Goal: Information Seeking & Learning: Learn about a topic

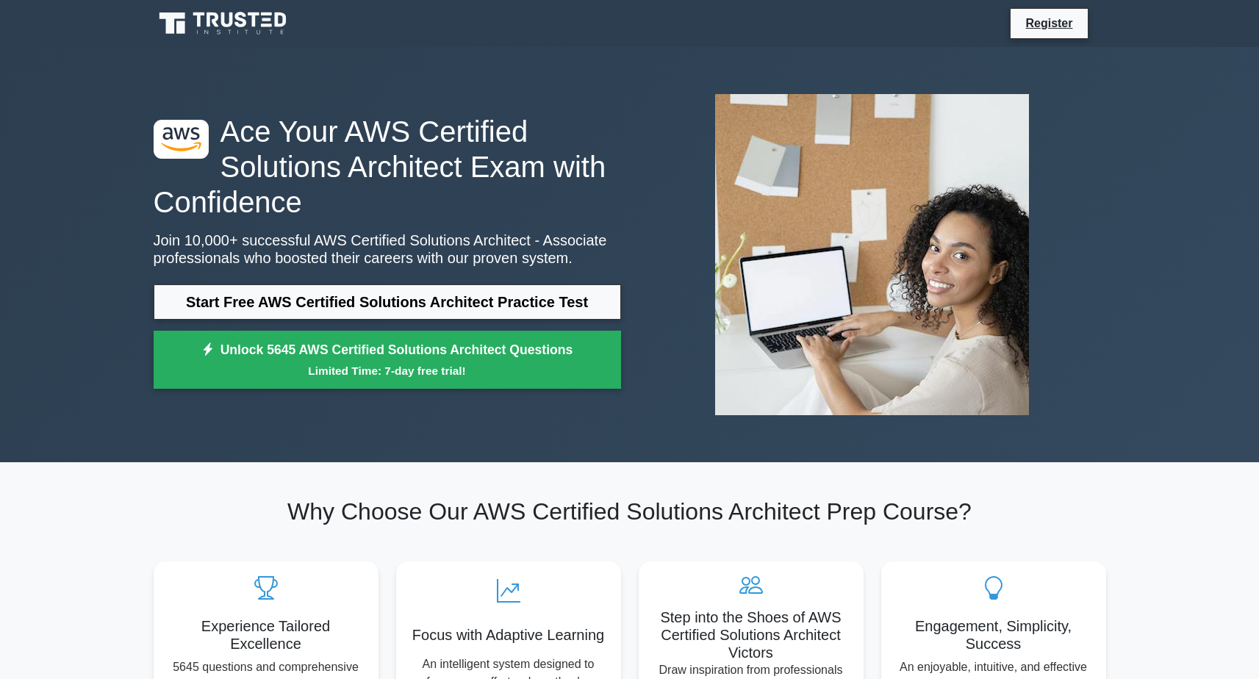
click at [244, 155] on h1 "Ace Your AWS Certified Solutions Architect Exam with Confidence" at bounding box center [387, 167] width 467 height 106
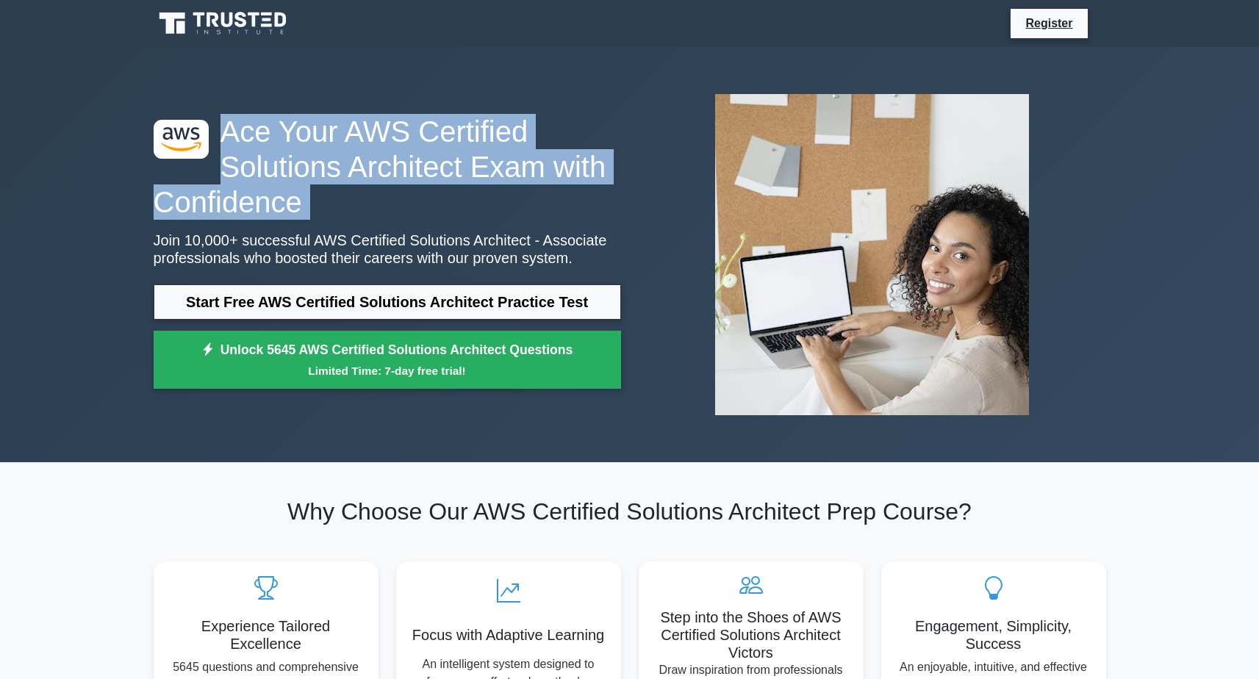
click at [244, 155] on h1 "Ace Your AWS Certified Solutions Architect Exam with Confidence" at bounding box center [387, 167] width 467 height 106
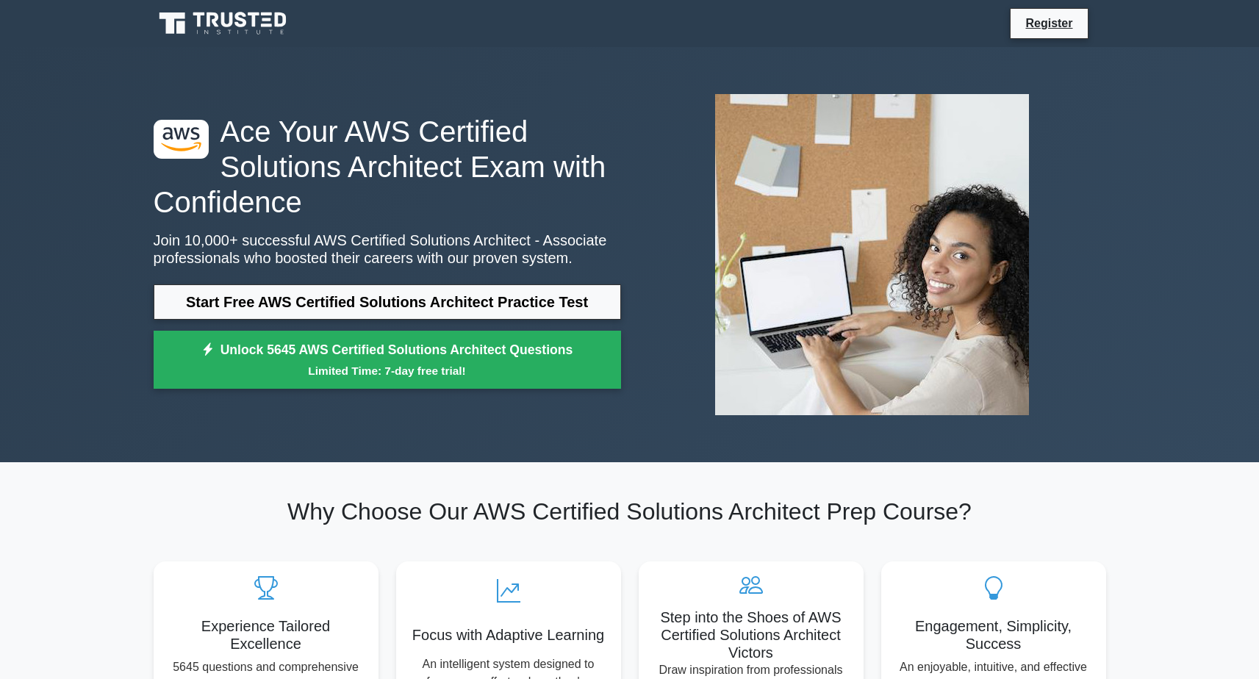
click at [266, 159] on h1 "Ace Your AWS Certified Solutions Architect Exam with Confidence" at bounding box center [387, 167] width 467 height 106
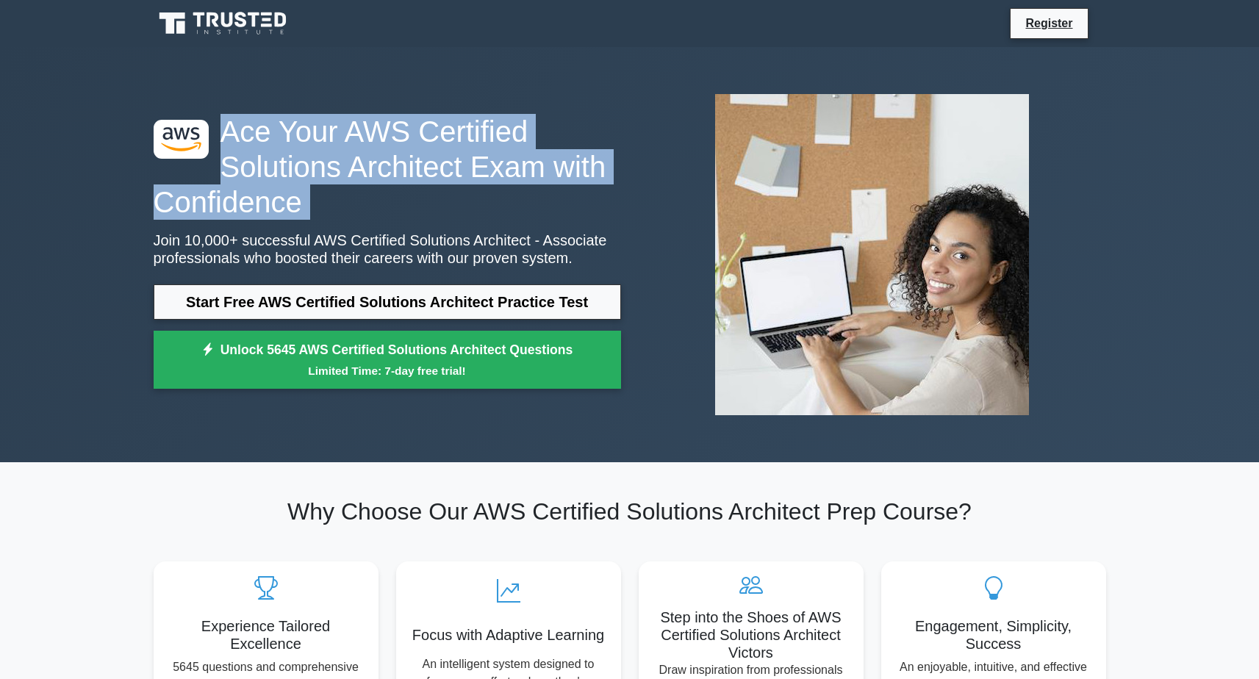
click at [266, 159] on h1 "Ace Your AWS Certified Solutions Architect Exam with Confidence" at bounding box center [387, 167] width 467 height 106
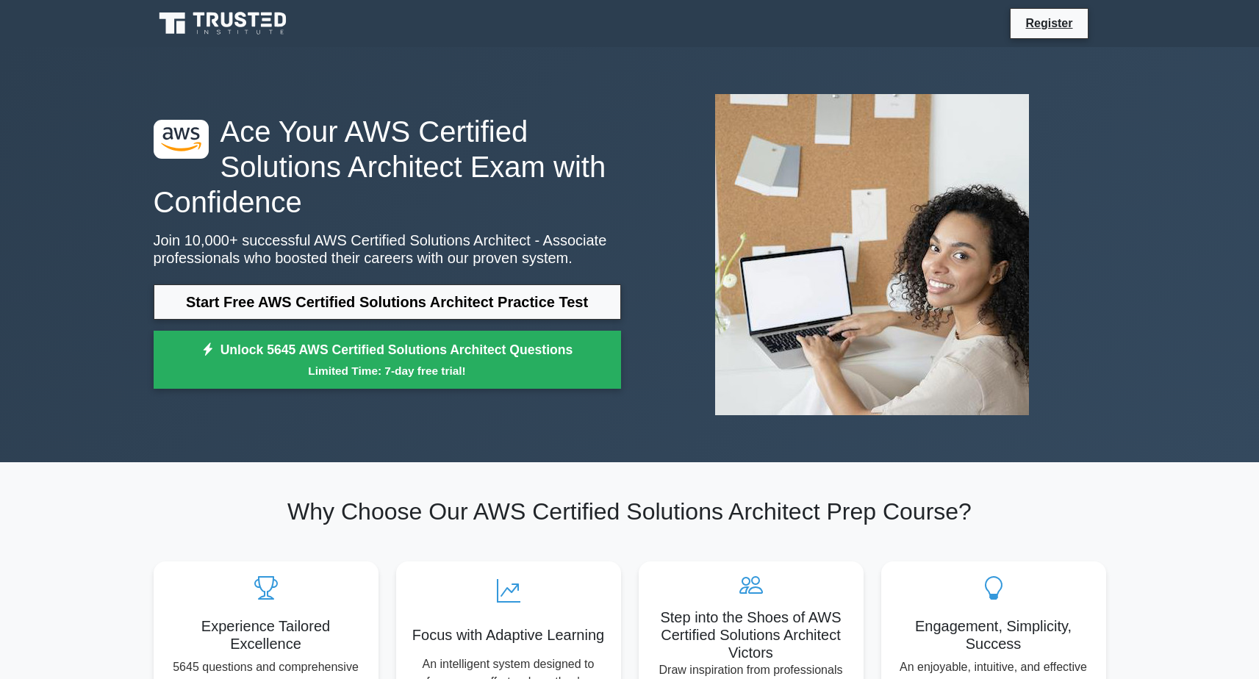
click at [309, 181] on h1 "Ace Your AWS Certified Solutions Architect Exam with Confidence" at bounding box center [387, 167] width 467 height 106
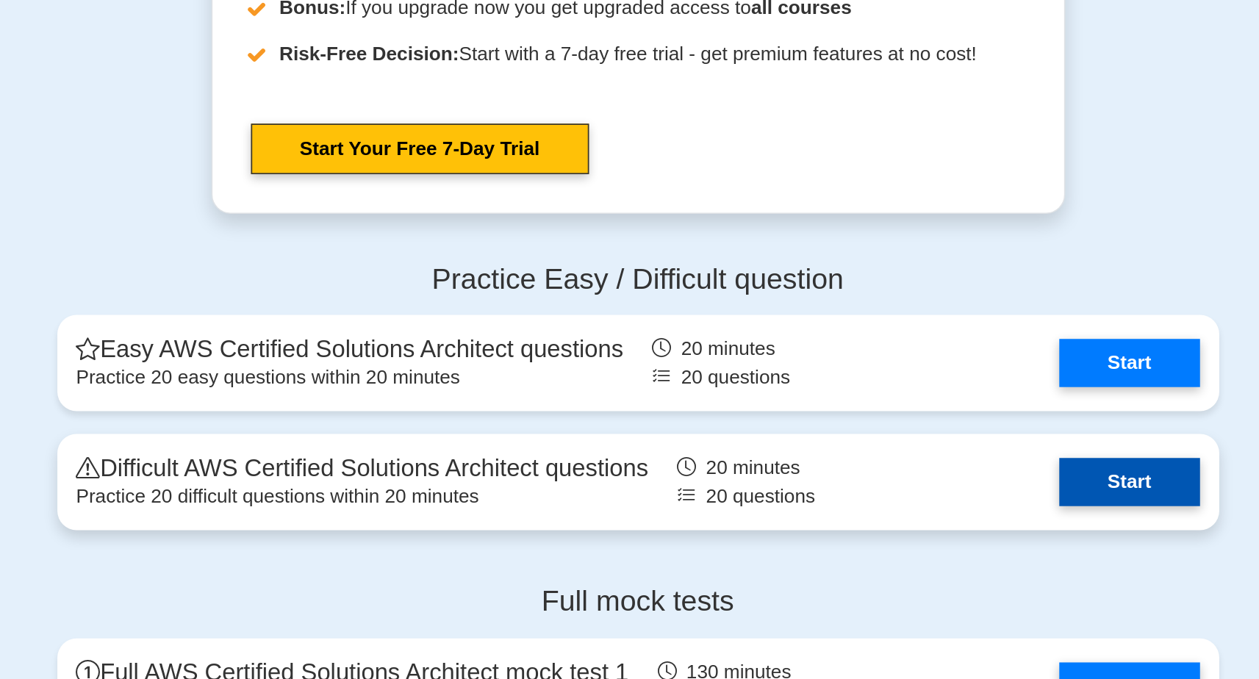
scroll to position [3035, 0]
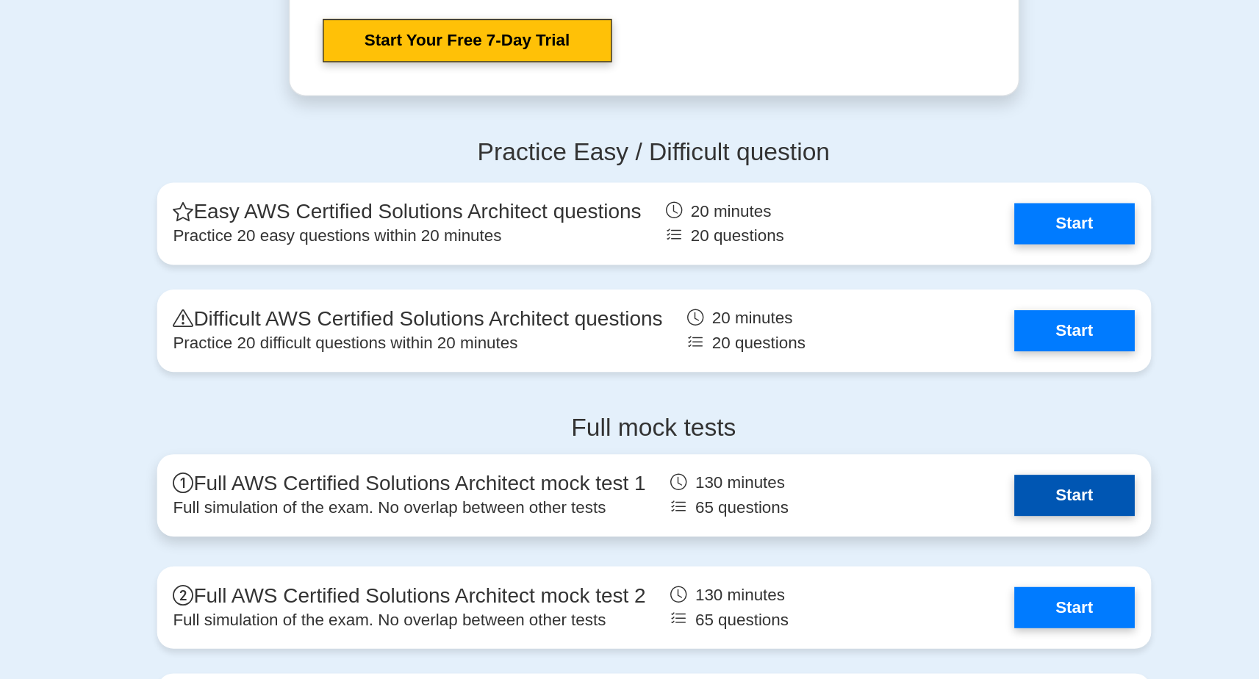
click at [887, 452] on link "Start" at bounding box center [929, 466] width 85 height 29
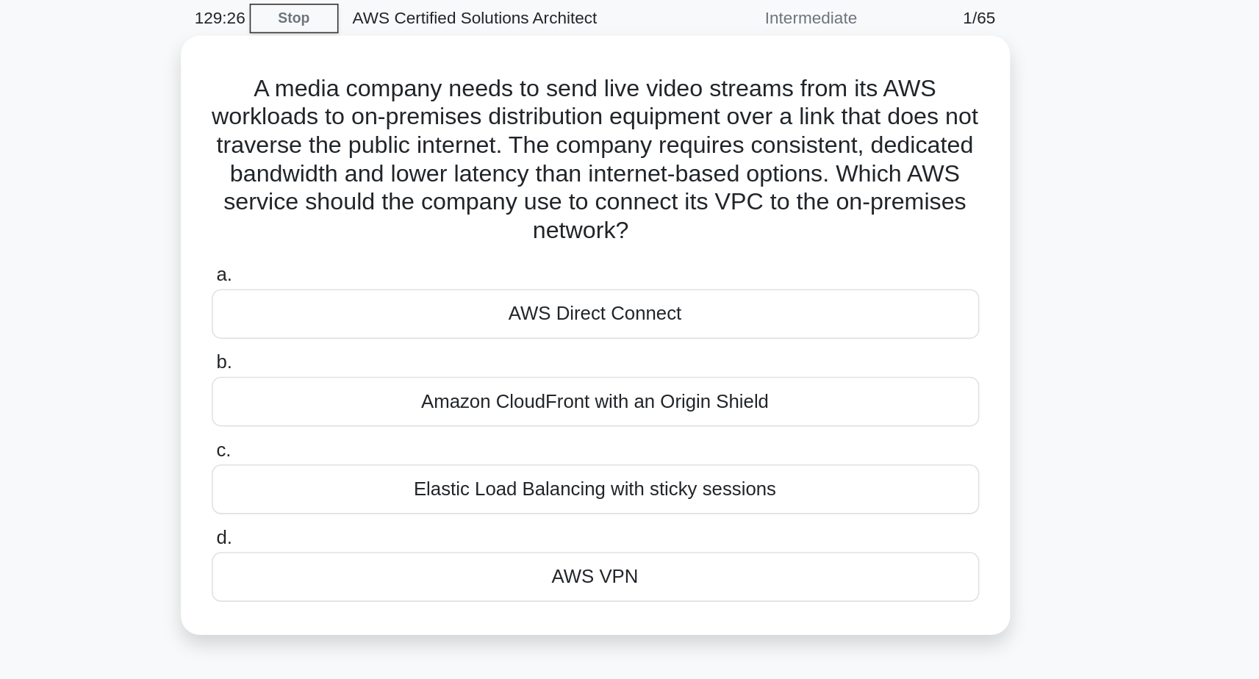
click at [412, 240] on div "AWS Direct Connect" at bounding box center [630, 255] width 476 height 31
click at [392, 226] on input "a. AWS Direct Connect" at bounding box center [392, 231] width 0 height 10
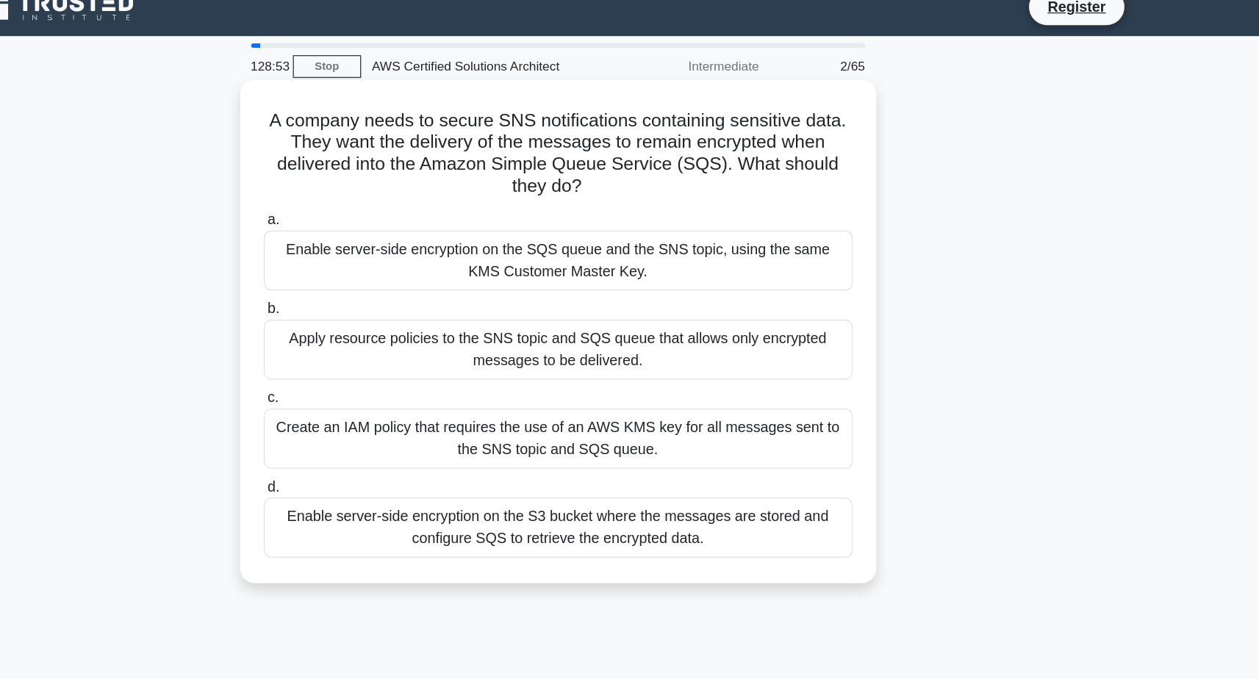
click at [630, 209] on div "Enable server-side encryption on the SQS queue and the SNS topic, using the sam…" at bounding box center [630, 228] width 476 height 48
click at [392, 201] on input "a. Enable server-side encryption on the SQS queue and the SNS topic, using the …" at bounding box center [392, 196] width 0 height 10
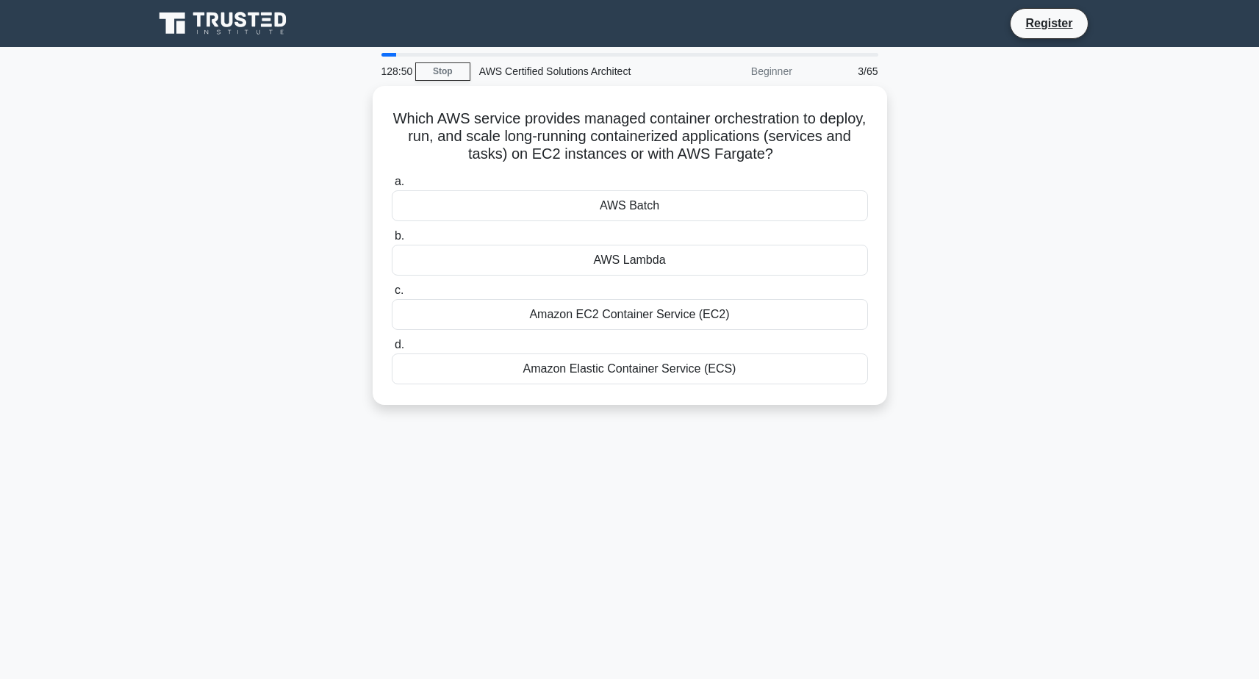
click at [783, 71] on div "Beginner" at bounding box center [736, 71] width 129 height 29
click at [783, 73] on div "Beginner" at bounding box center [736, 71] width 129 height 29
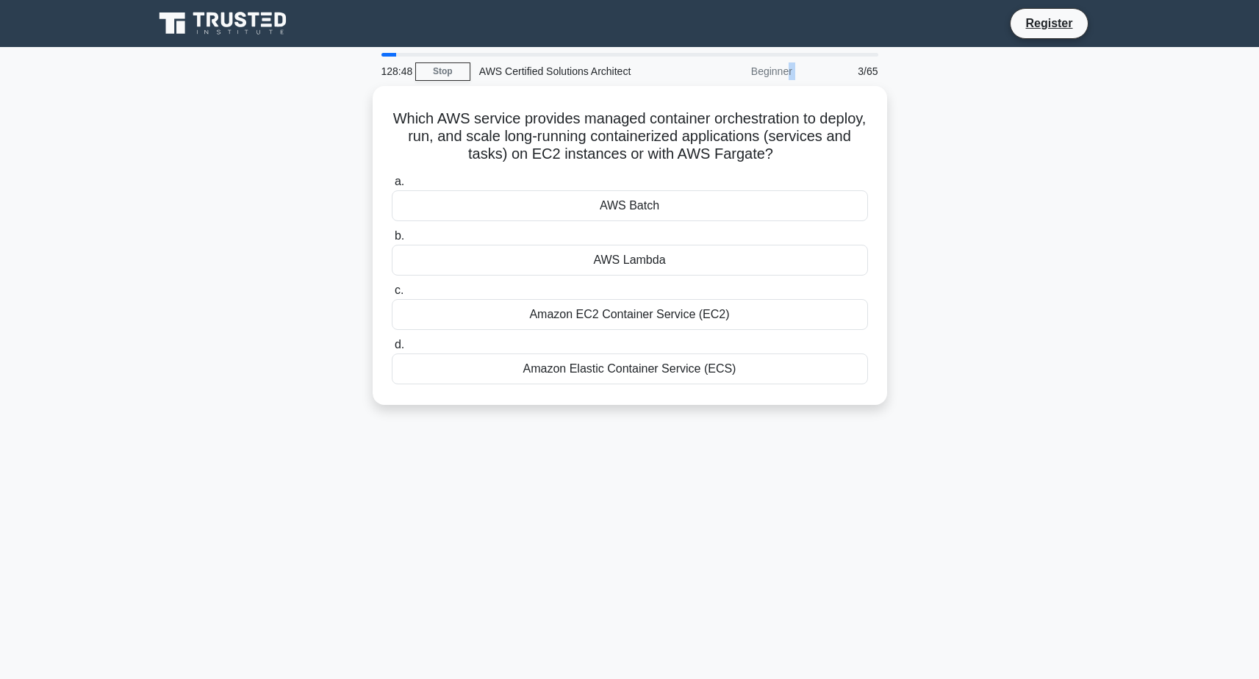
click at [783, 73] on div "Beginner" at bounding box center [736, 71] width 129 height 29
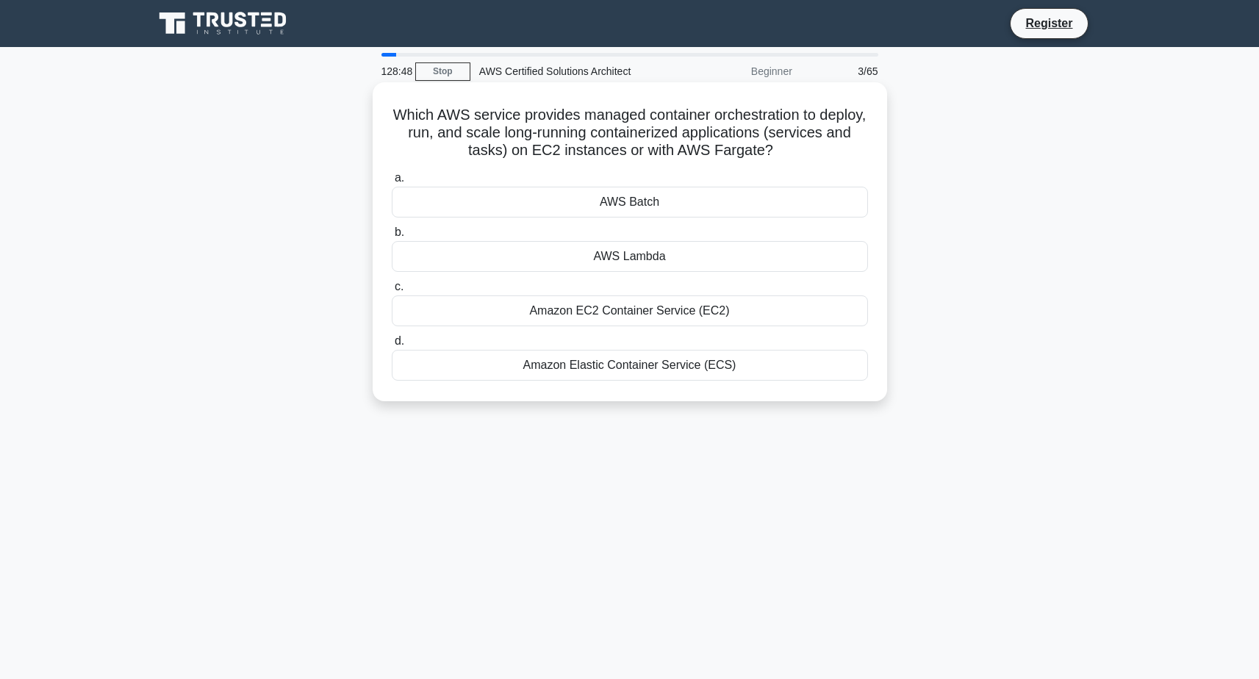
click at [785, 98] on div "Which AWS service provides managed container orchestration to deploy, run, and …" at bounding box center [629, 241] width 503 height 307
click at [689, 369] on div "Amazon Elastic Container Service (ECS)" at bounding box center [630, 365] width 476 height 31
click at [392, 346] on input "d. Amazon Elastic Container Service (ECS)" at bounding box center [392, 342] width 0 height 10
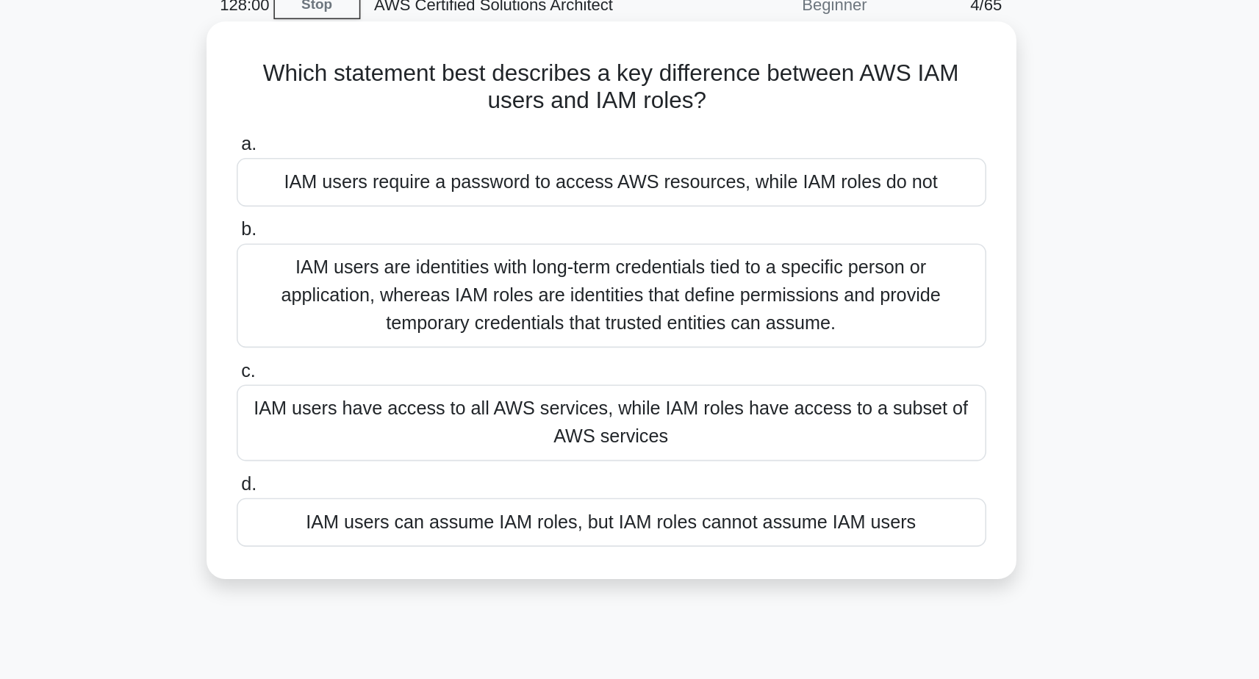
click at [459, 223] on div "IAM users are identities with long-term credentials tied to a specific person o…" at bounding box center [630, 256] width 476 height 66
click at [392, 210] on input "b. IAM users are identities with long-term credentials tied to a specific perso…" at bounding box center [392, 215] width 0 height 10
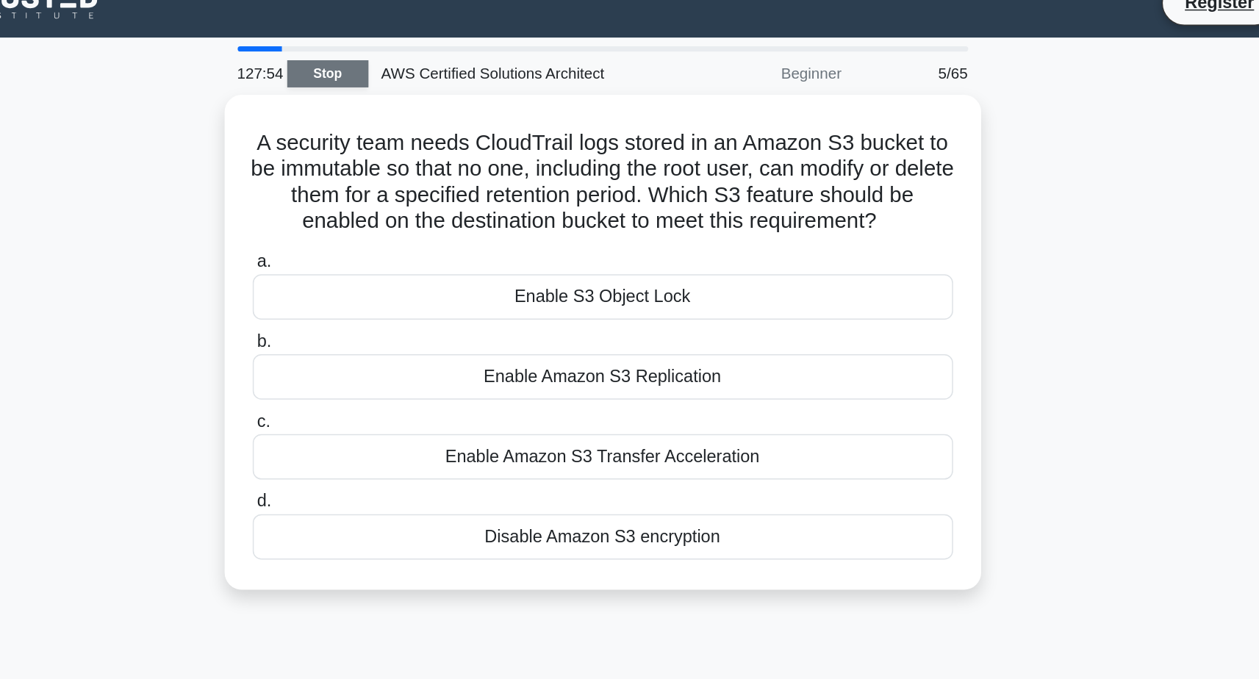
click at [415, 62] on link "Stop" at bounding box center [442, 71] width 55 height 18
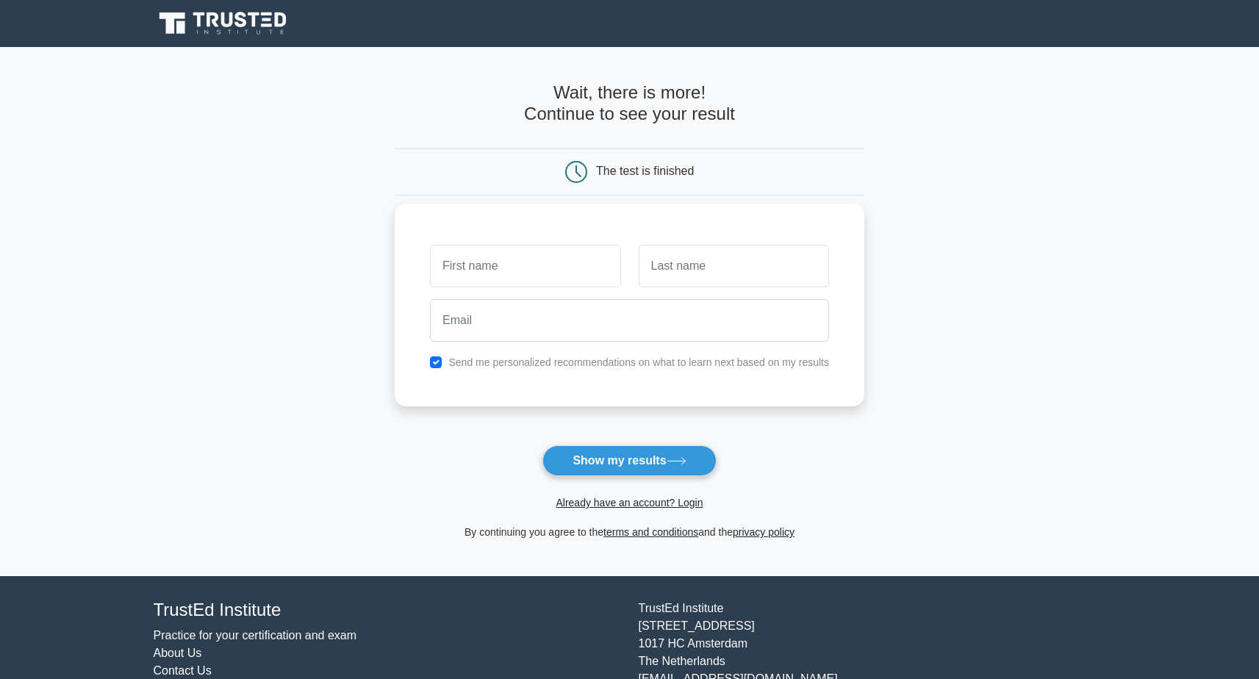
scroll to position [29, 0]
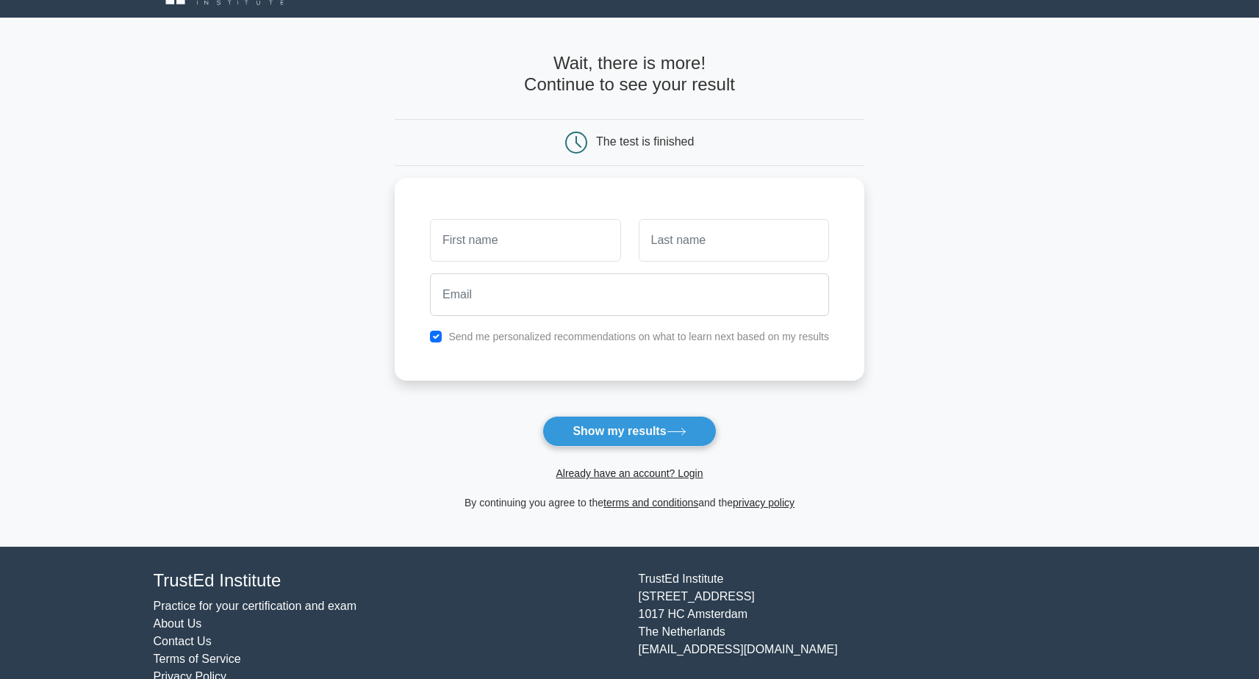
click at [844, 491] on form "Wait, there is more! Continue to see your result The test is finished and the" at bounding box center [630, 282] width 470 height 458
click at [682, 426] on button "Show my results" at bounding box center [628, 431] width 173 height 31
click at [535, 251] on input "text" at bounding box center [525, 236] width 190 height 43
type input "hasan"
type input "a"
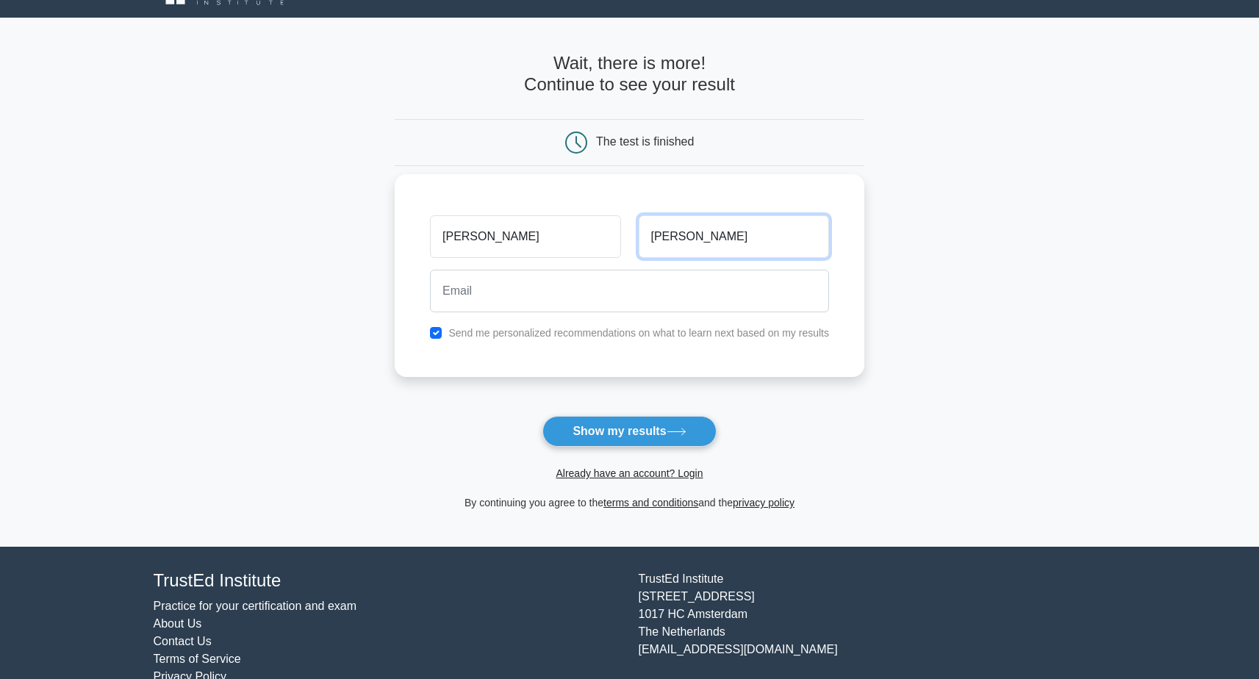
type input "hasan"
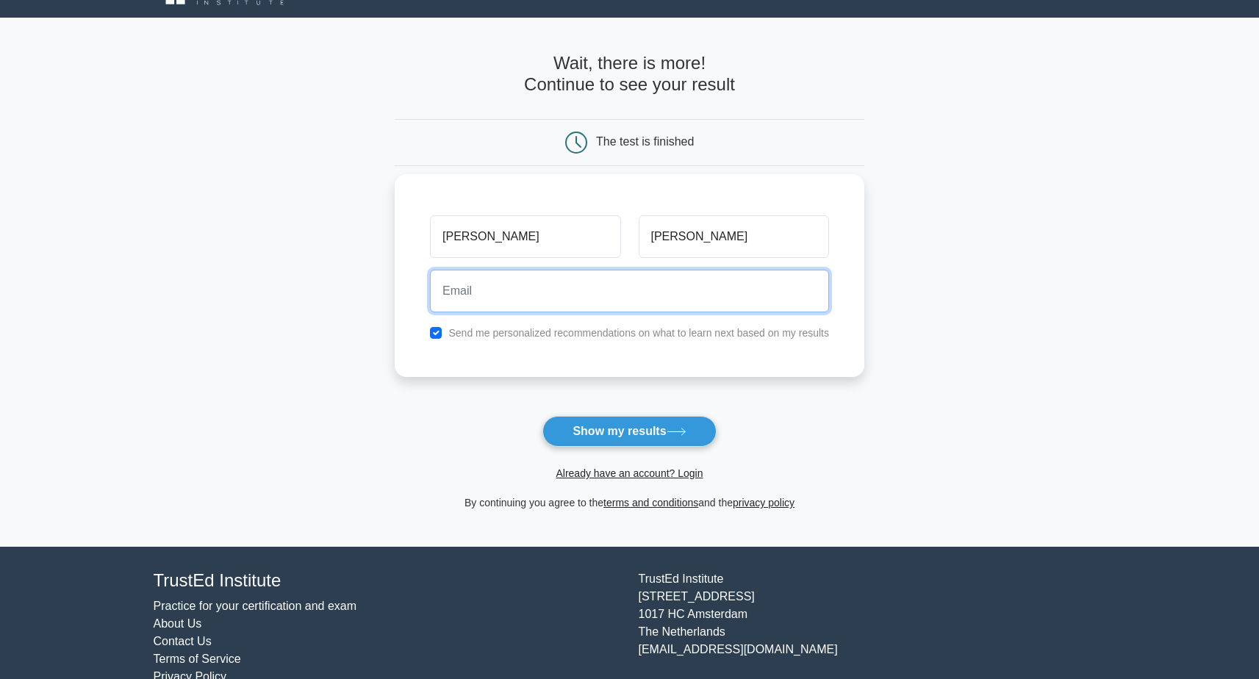
click at [703, 295] on input "email" at bounding box center [629, 291] width 399 height 43
click at [721, 289] on input "ahmedmuhsin" at bounding box center [629, 291] width 399 height 43
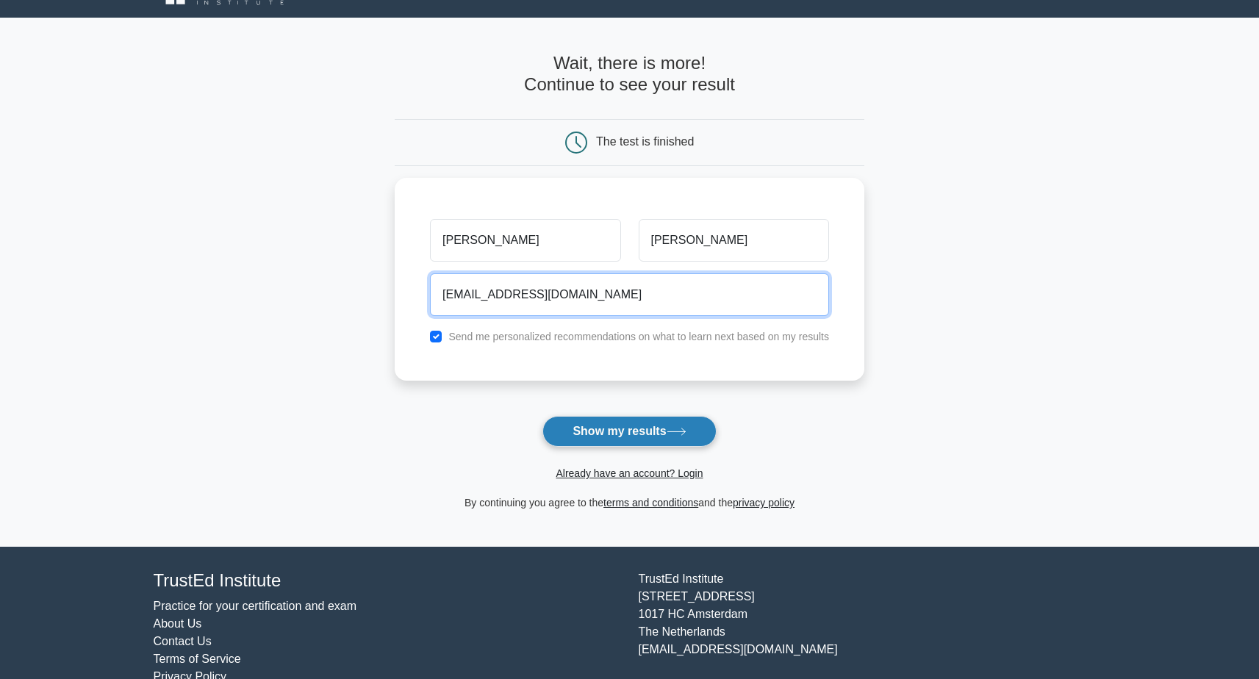
type input "hassanmoaid036@gmail.com"
click at [629, 430] on button "Show my results" at bounding box center [628, 431] width 173 height 31
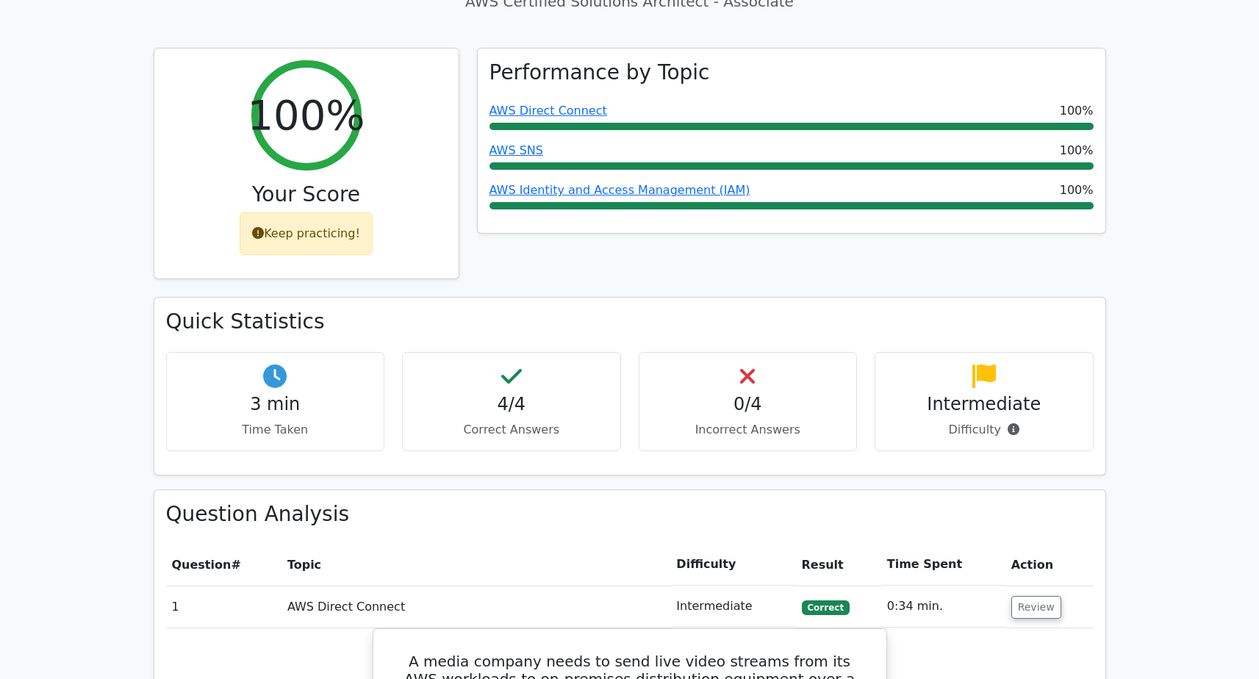
scroll to position [594, 0]
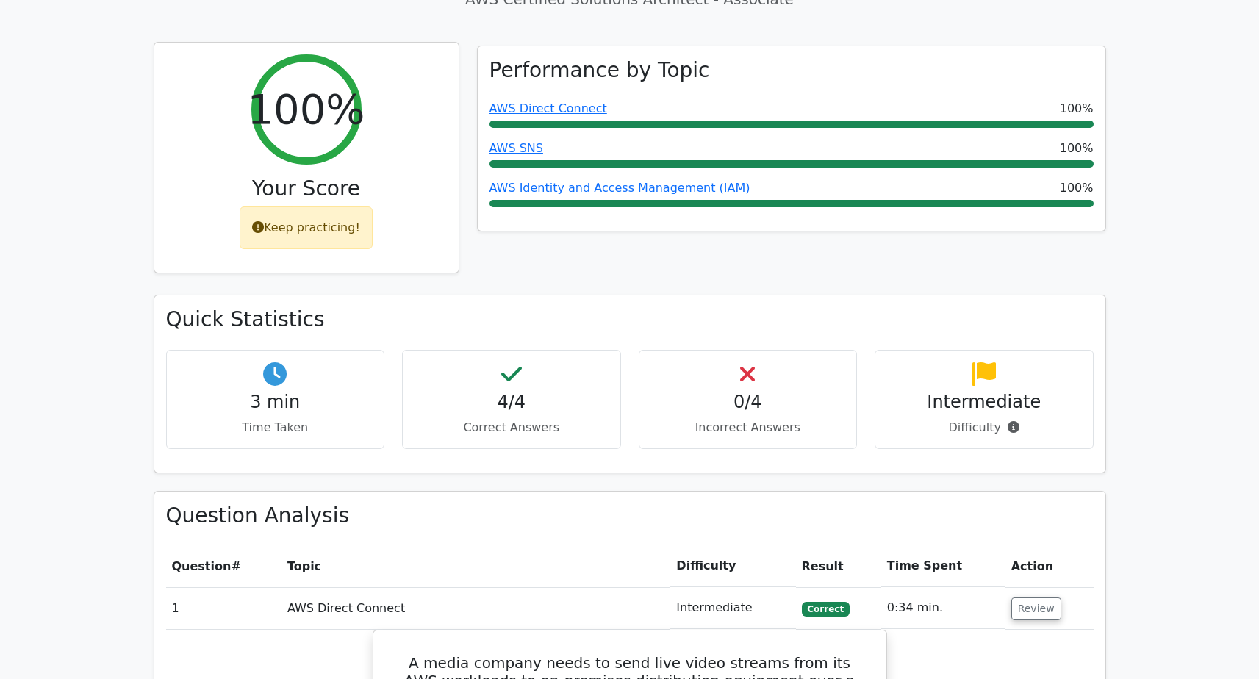
click at [307, 206] on div "Keep practicing!" at bounding box center [306, 227] width 133 height 43
click at [320, 206] on div "Keep practicing!" at bounding box center [306, 227] width 133 height 43
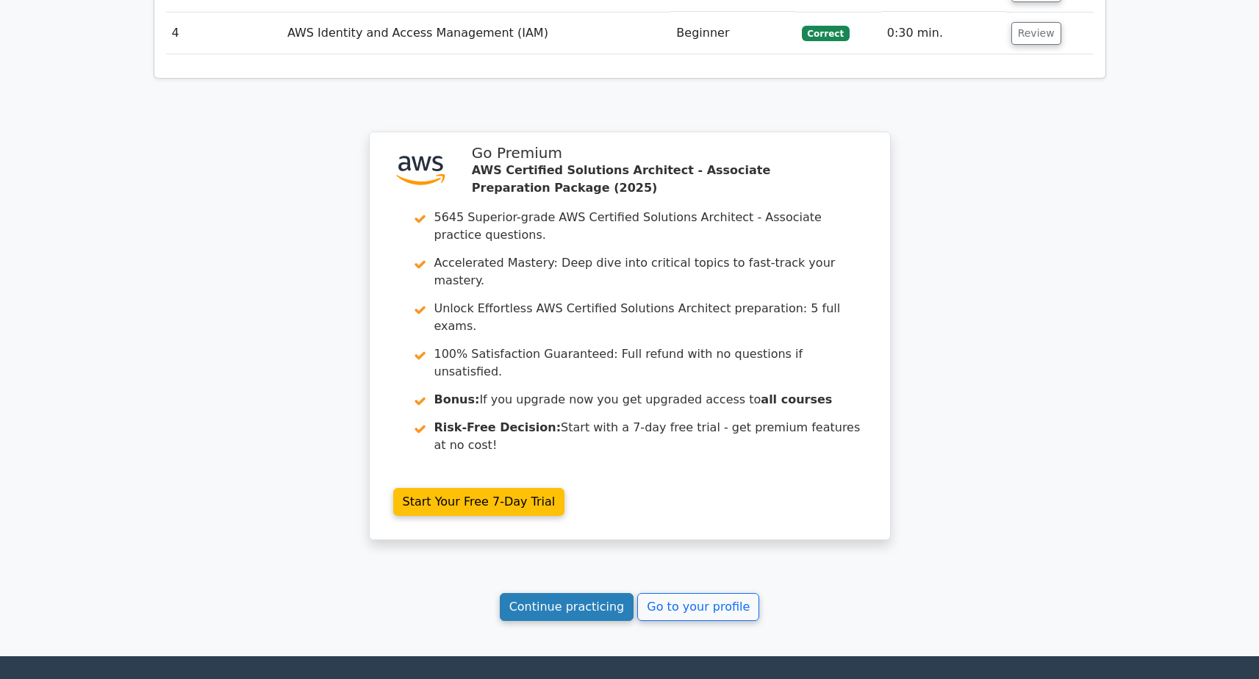
scroll to position [1978, 0]
click at [597, 594] on link "Continue practicing" at bounding box center [567, 608] width 134 height 28
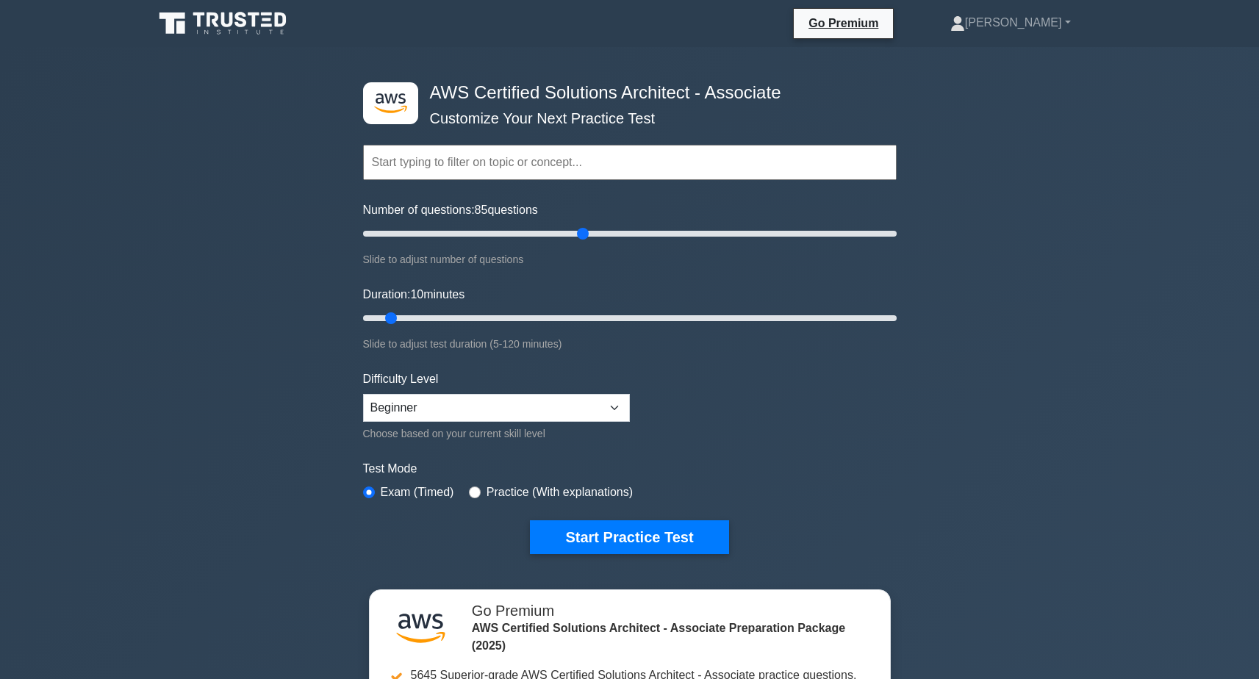
click at [577, 235] on input "Number of questions: 85 questions" at bounding box center [629, 234] width 533 height 18
drag, startPoint x: 577, startPoint y: 234, endPoint x: 531, endPoint y: 234, distance: 45.6
type input "65"
click at [531, 234] on input "Number of questions: 65 questions" at bounding box center [629, 234] width 533 height 18
select select "intermediate"
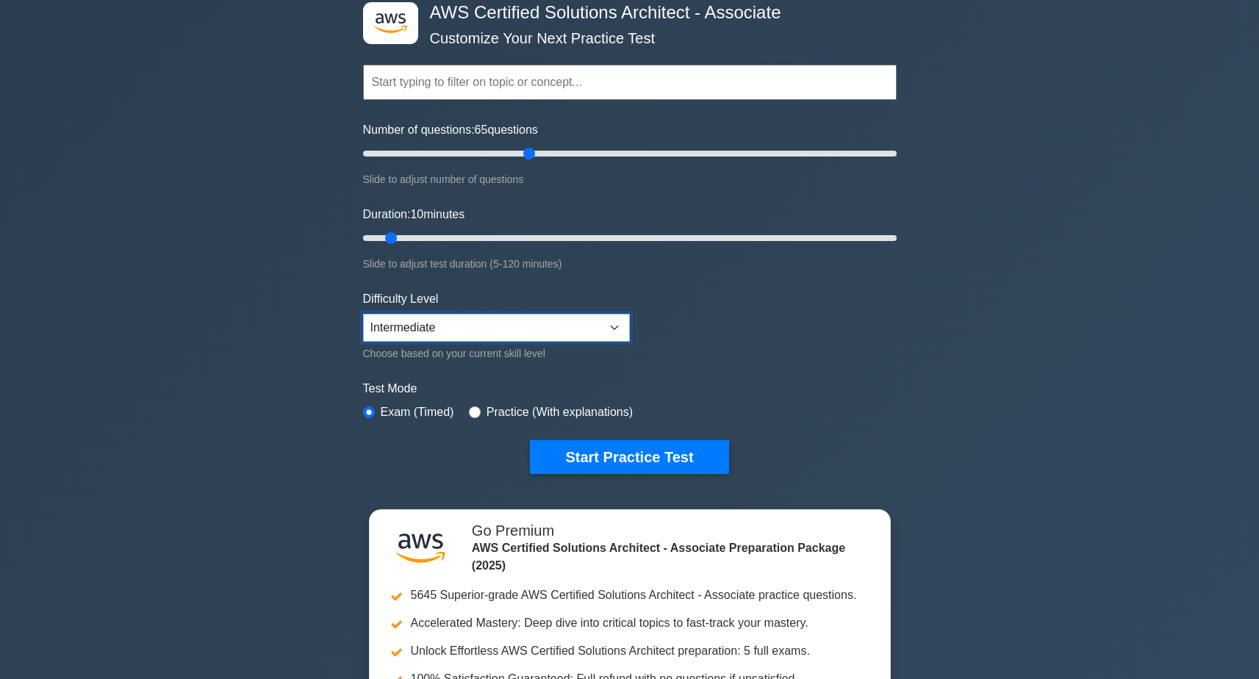
scroll to position [82, 0]
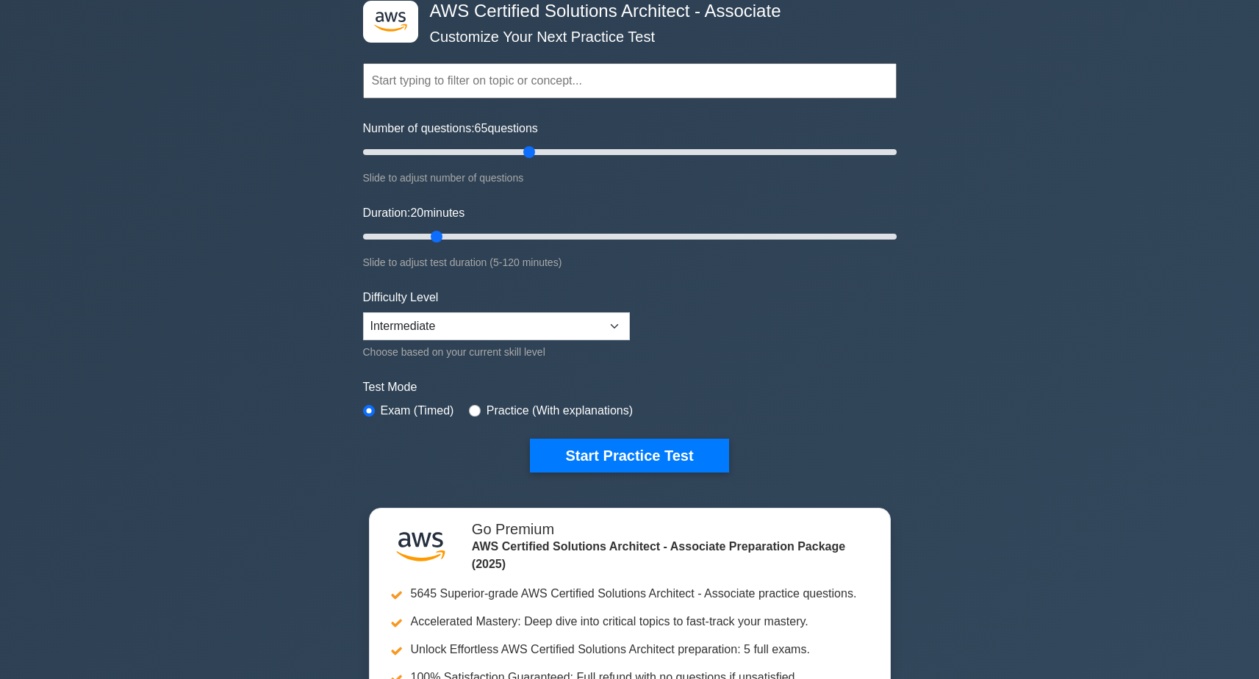
click at [436, 236] on input "Duration: 20 minutes" at bounding box center [629, 237] width 533 height 18
click at [483, 236] on input "Duration: 20 minutes" at bounding box center [629, 237] width 533 height 18
click at [634, 236] on input "Duration: 65 minutes" at bounding box center [629, 237] width 533 height 18
click at [810, 237] on input "Duration: 65 minutes" at bounding box center [629, 237] width 533 height 18
click at [838, 237] on input "Duration: 110 minutes" at bounding box center [629, 237] width 533 height 18
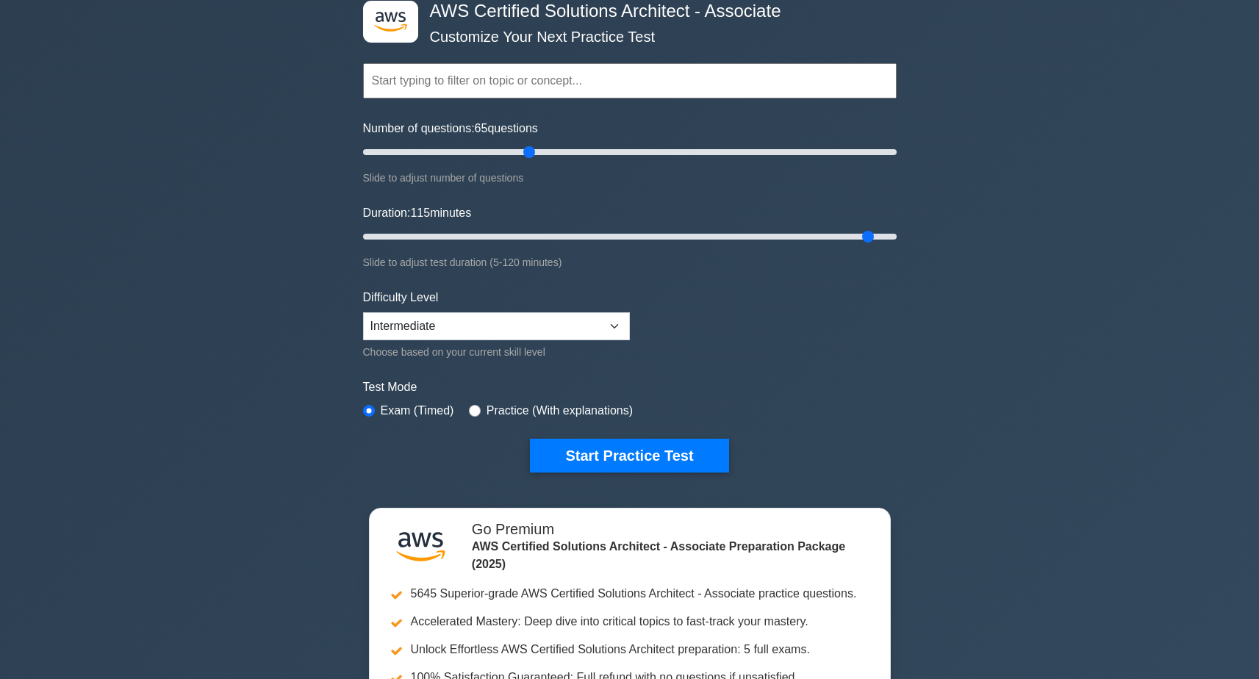
type input "115"
click at [860, 239] on input "Duration: 115 minutes" at bounding box center [629, 237] width 533 height 18
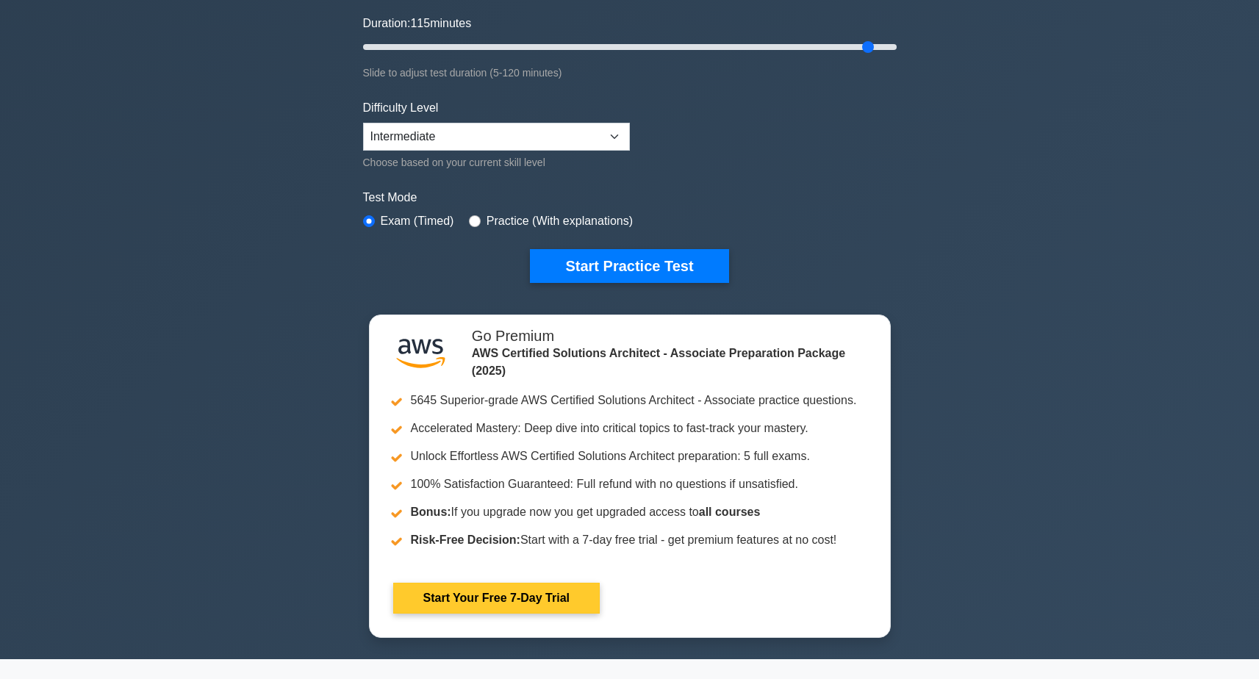
scroll to position [226, 0]
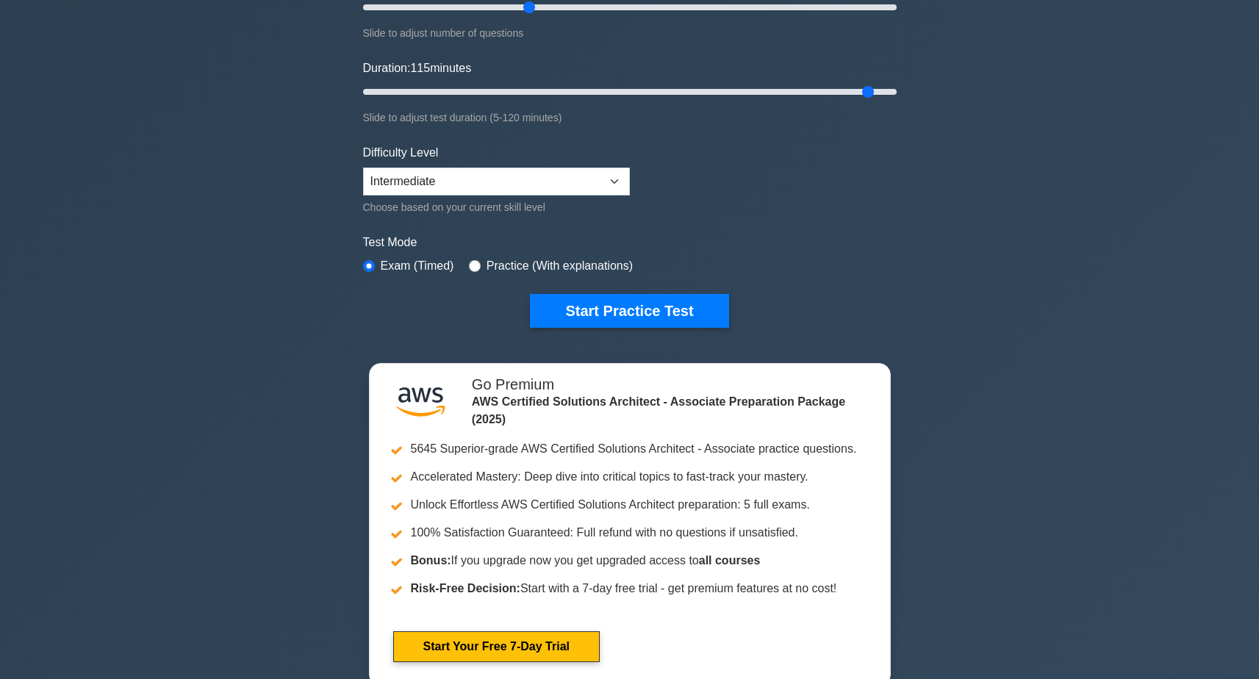
click at [543, 266] on label "Practice (With explanations)" at bounding box center [559, 266] width 146 height 18
click at [521, 266] on label "Practice (With explanations)" at bounding box center [559, 266] width 146 height 18
click at [468, 266] on div "Test Mode Exam (Timed) Practice (With explanations)" at bounding box center [629, 255] width 533 height 43
click at [469, 266] on input "radio" at bounding box center [475, 266] width 12 height 12
radio input "true"
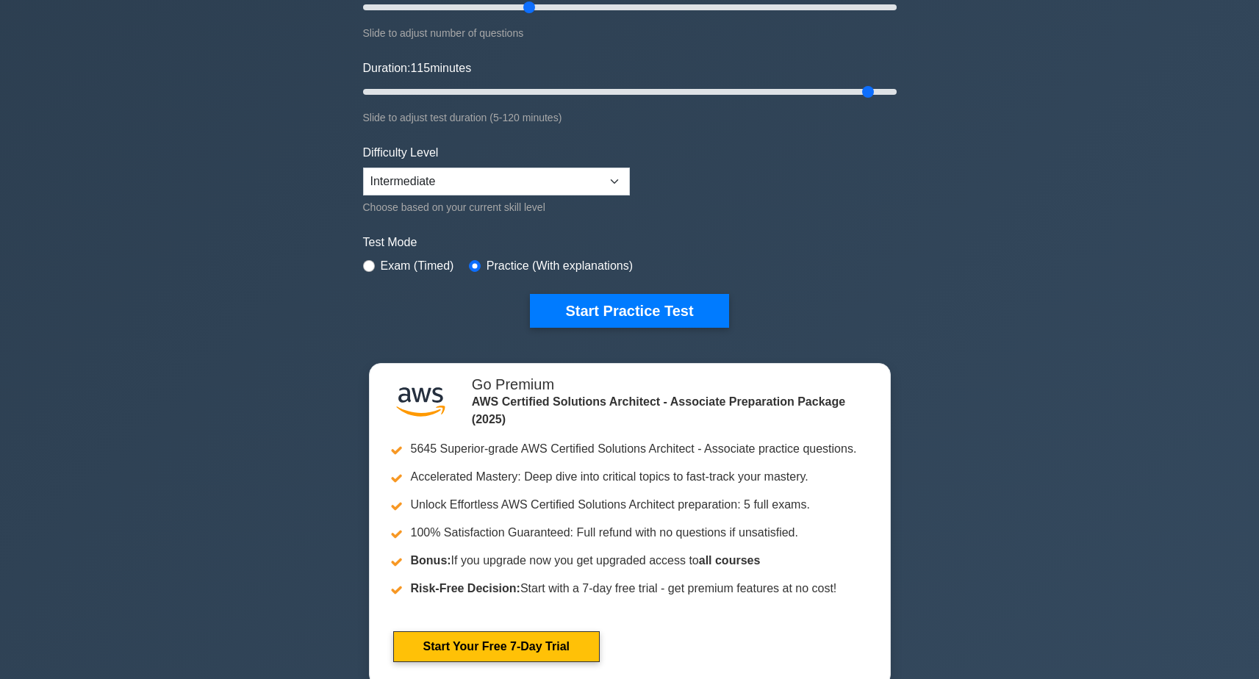
click at [474, 263] on input "radio" at bounding box center [475, 266] width 12 height 12
click at [381, 262] on label "Exam (Timed)" at bounding box center [417, 266] width 73 height 18
click at [370, 262] on input "radio" at bounding box center [369, 266] width 12 height 12
radio input "true"
click at [474, 261] on input "radio" at bounding box center [475, 266] width 12 height 12
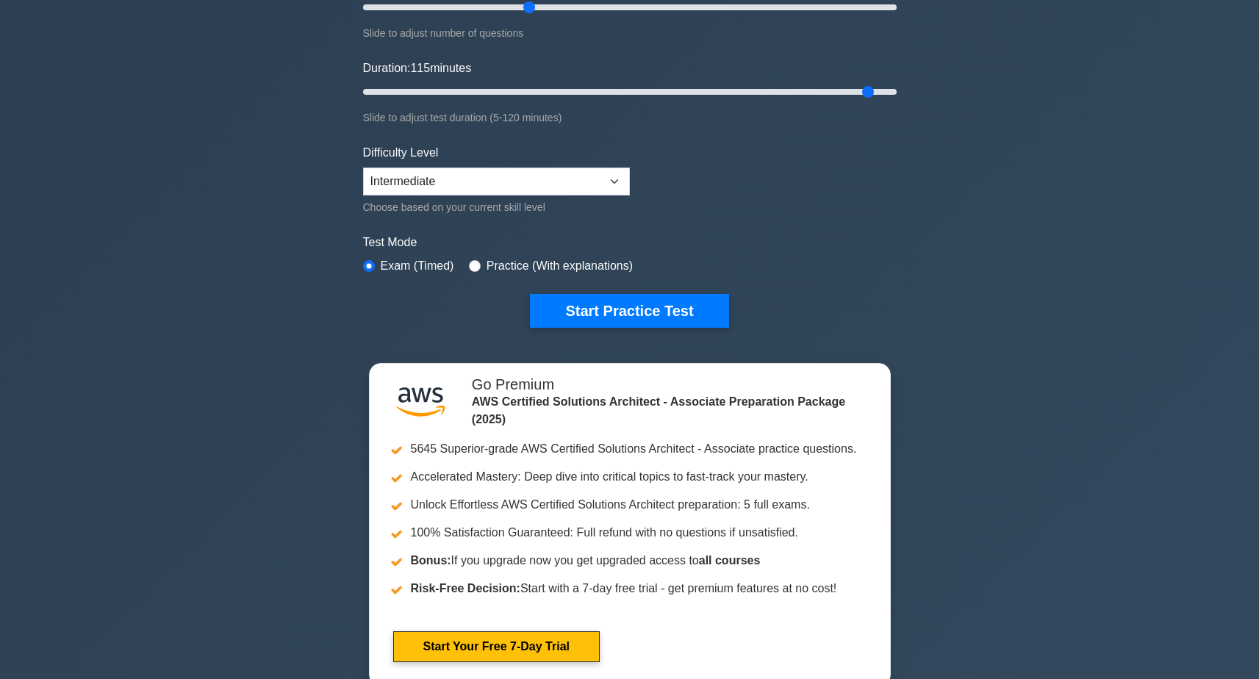
radio input "true"
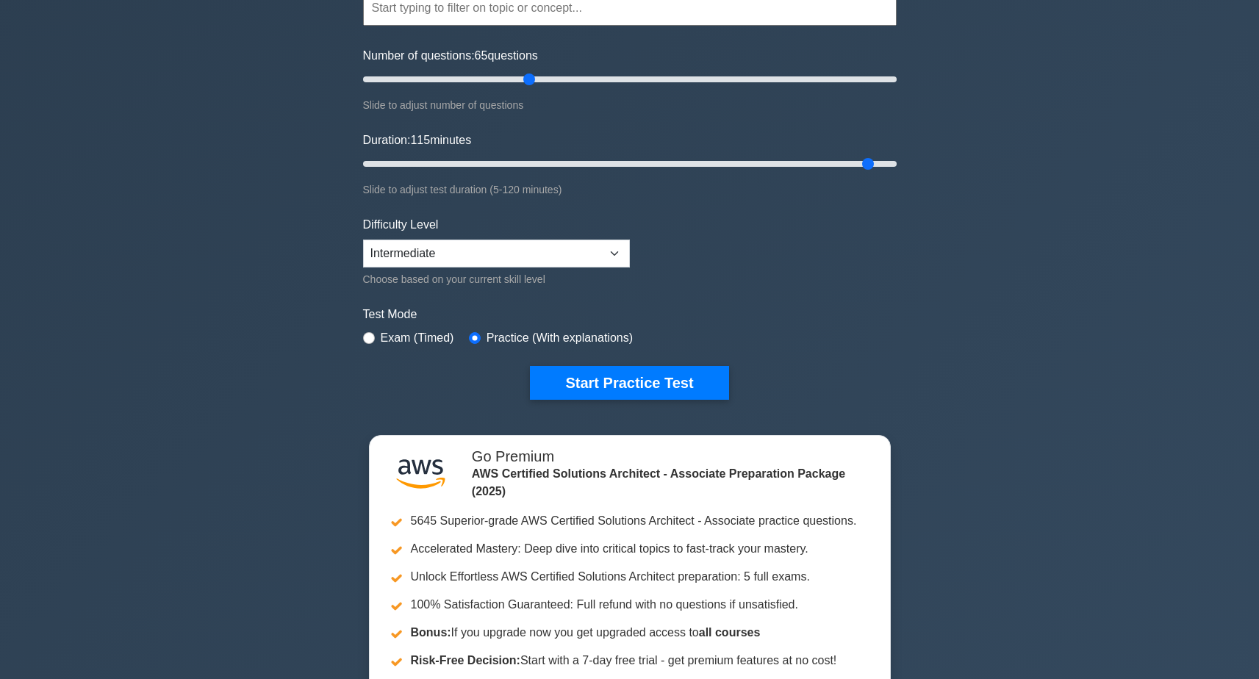
scroll to position [142, 0]
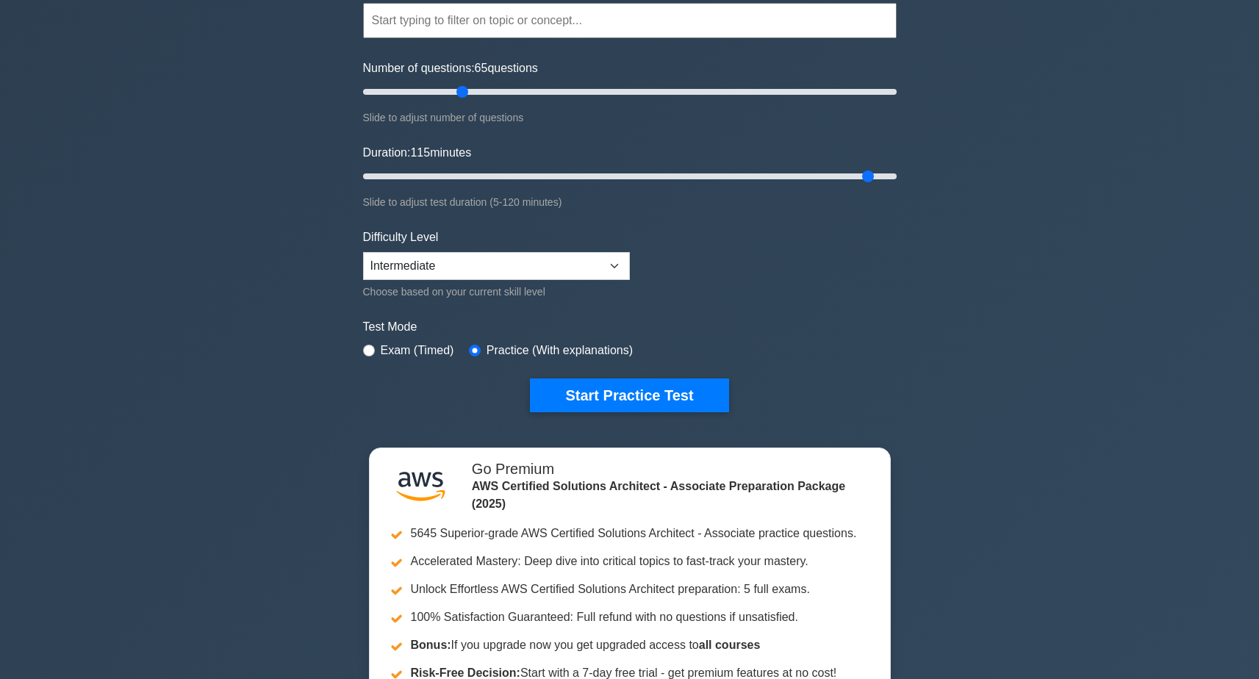
click at [468, 90] on input "Number of questions: 65 questions" at bounding box center [629, 92] width 533 height 18
click at [431, 90] on input "Number of questions: 30 questions" at bounding box center [629, 92] width 533 height 18
click at [389, 89] on input "Number of questions: 15 questions" at bounding box center [629, 92] width 533 height 18
type input "20"
click at [403, 90] on input "Number of questions: 15 questions" at bounding box center [629, 92] width 533 height 18
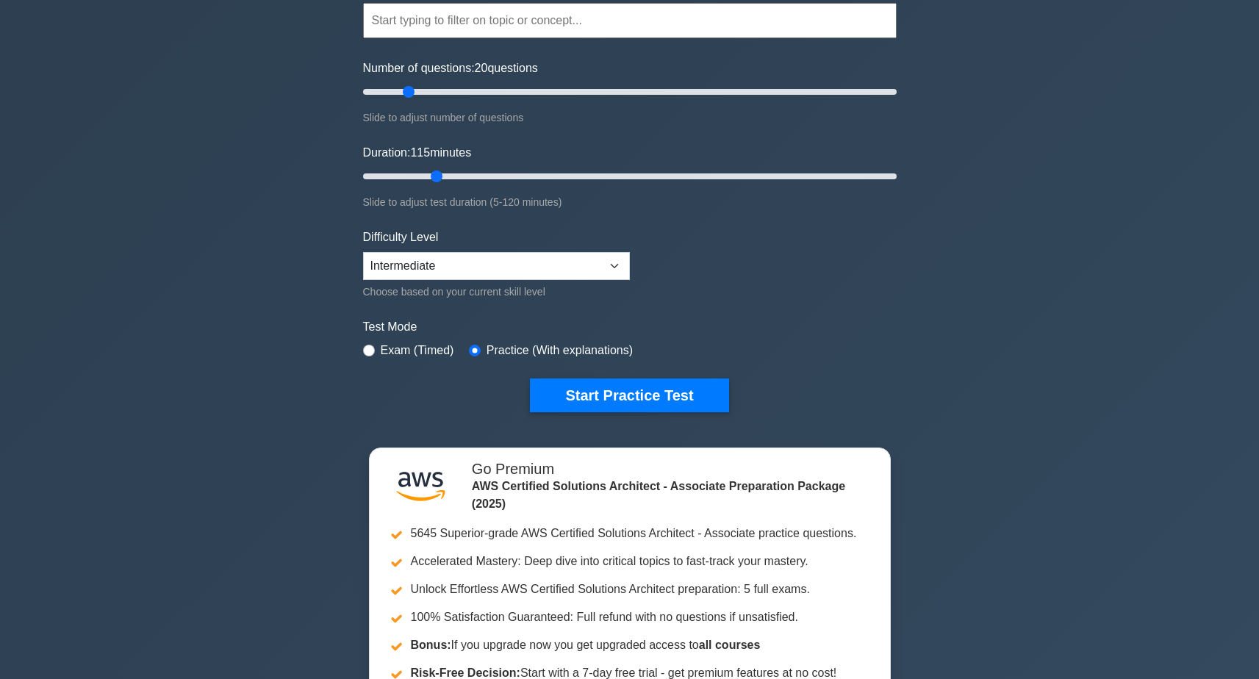
click at [428, 173] on input "Duration: 115 minutes" at bounding box center [629, 177] width 533 height 18
click at [457, 173] on input "Duration: 20 minutes" at bounding box center [629, 177] width 533 height 18
click at [443, 172] on input "Duration: 20 minutes" at bounding box center [629, 177] width 533 height 18
type input "25"
click at [465, 176] on input "Duration: 20 minutes" at bounding box center [629, 177] width 533 height 18
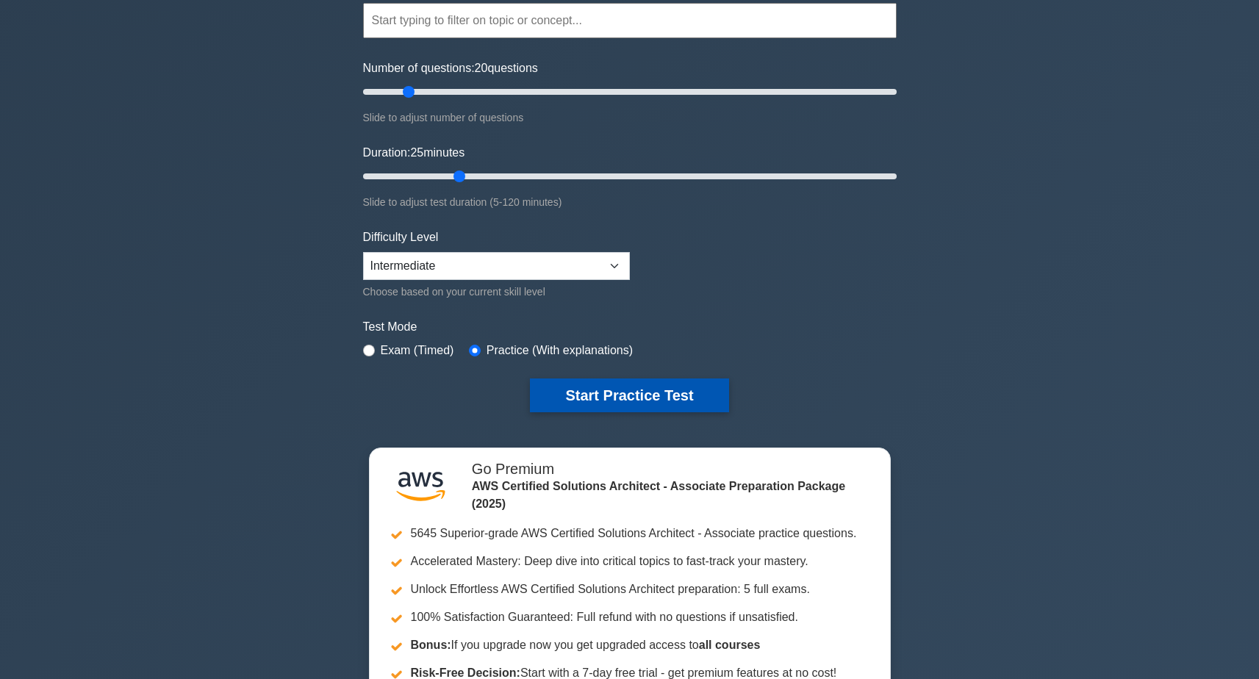
click at [586, 398] on button "Start Practice Test" at bounding box center [629, 395] width 198 height 34
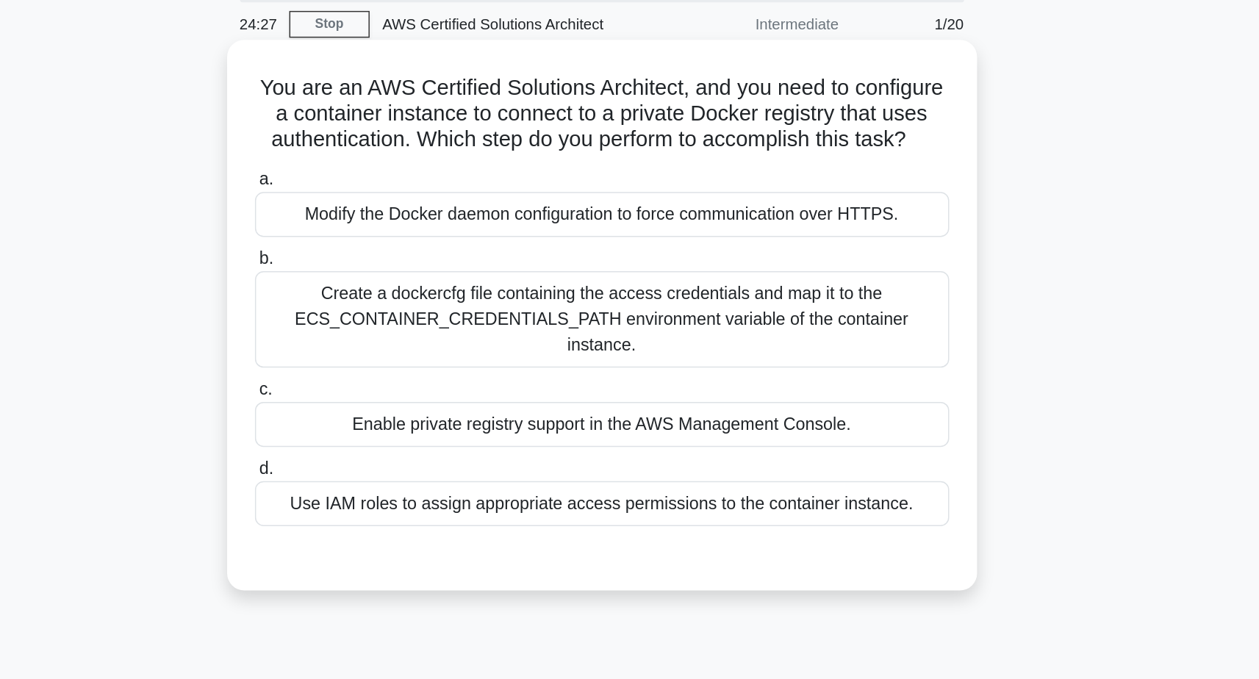
click at [483, 241] on div "Create a dockercfg file containing the access credentials and map it to the ECS…" at bounding box center [630, 274] width 476 height 66
click at [392, 228] on input "b. Create a dockercfg file containing the access credentials and map it to the …" at bounding box center [392, 233] width 0 height 10
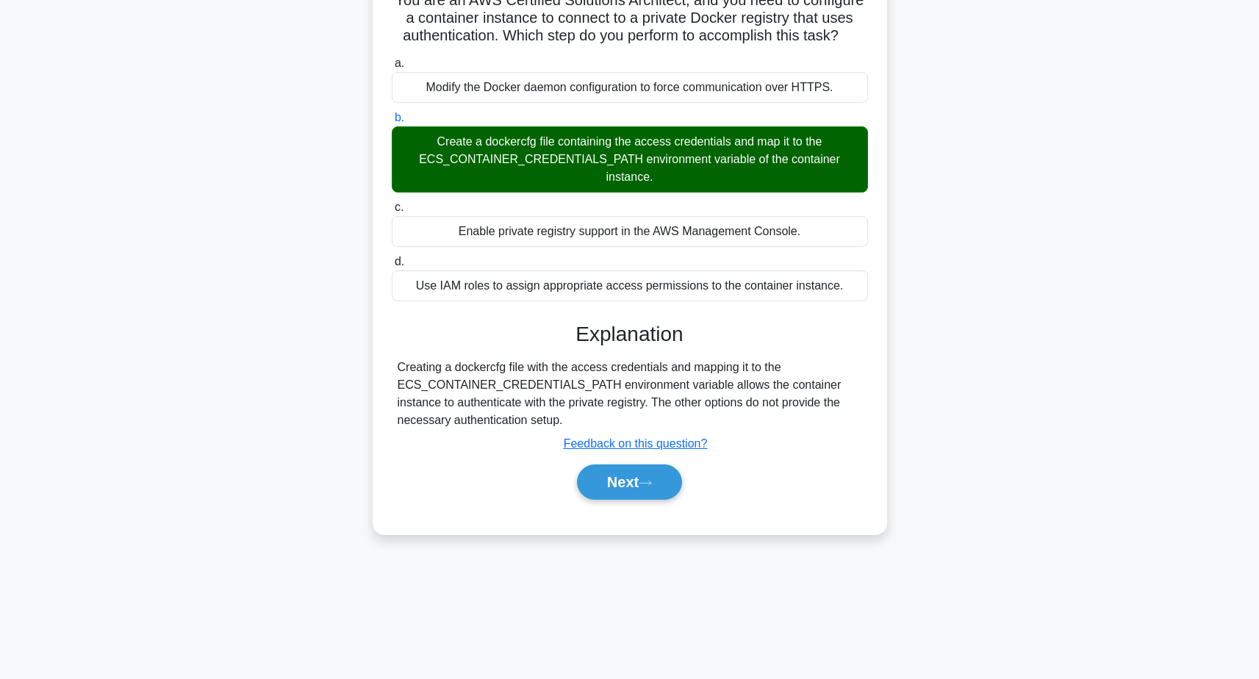
scroll to position [115, 0]
click at [647, 473] on button "Next" at bounding box center [629, 481] width 105 height 35
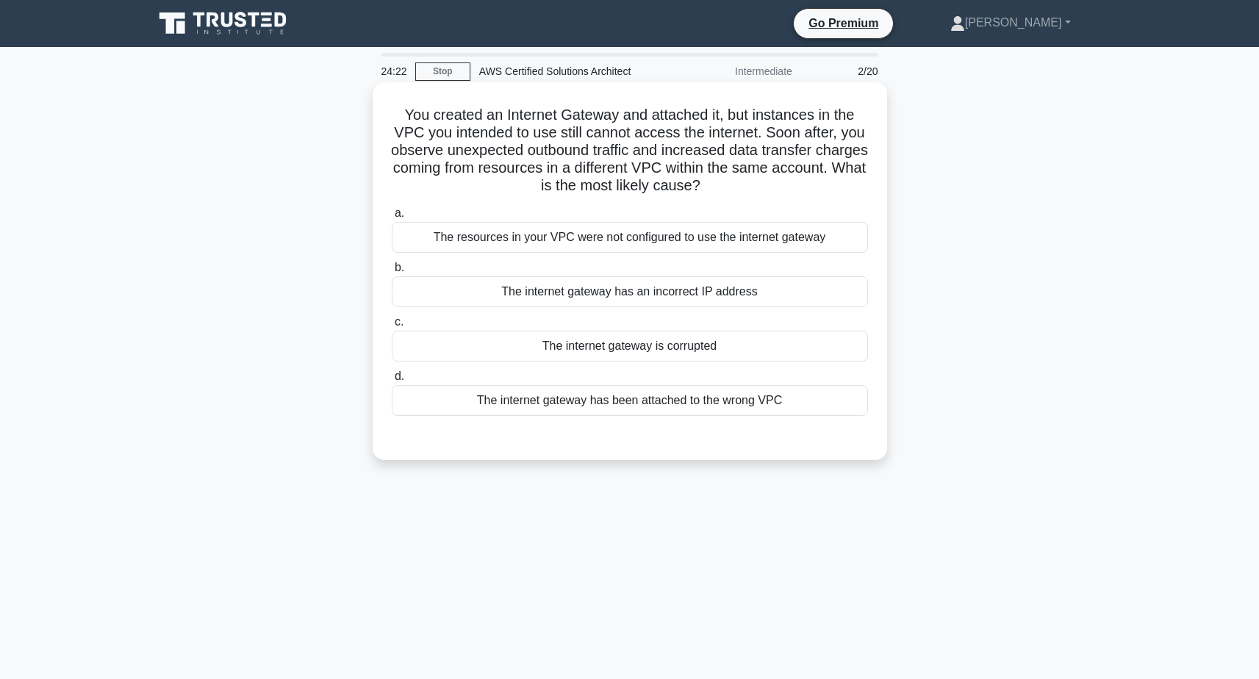
scroll to position [0, 0]
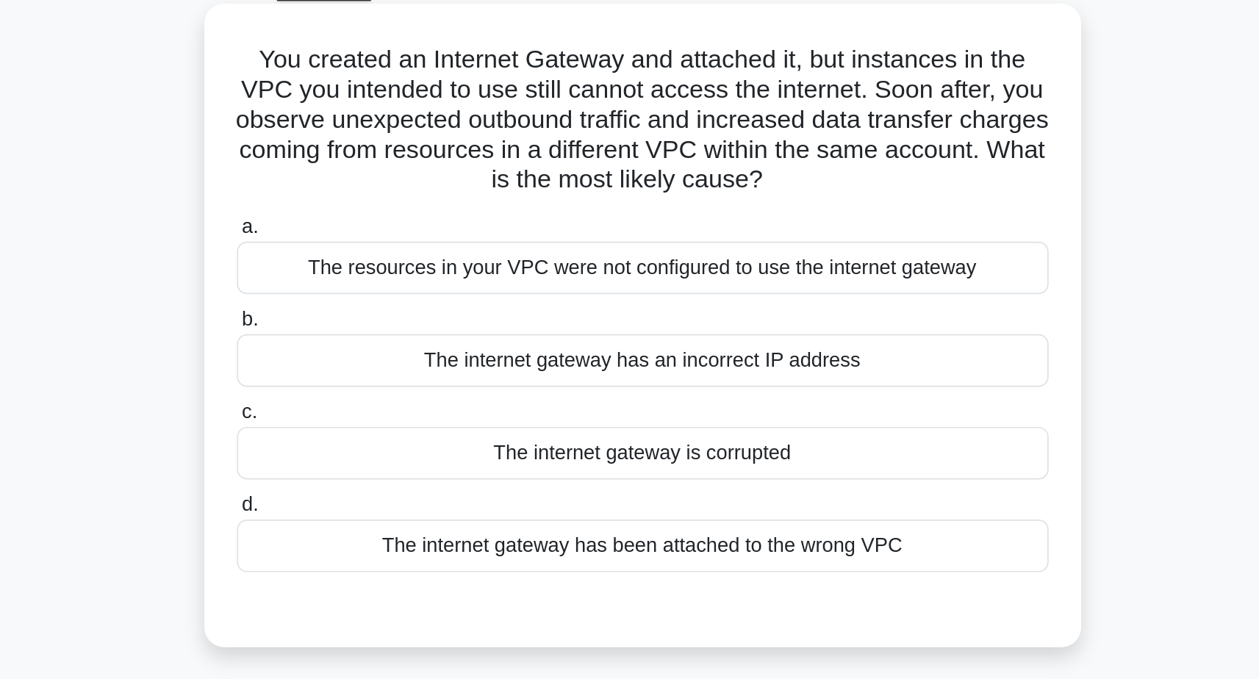
click at [390, 108] on h5 "You created an Internet Gateway and attached it, but instances in the VPC you i…" at bounding box center [629, 151] width 479 height 90
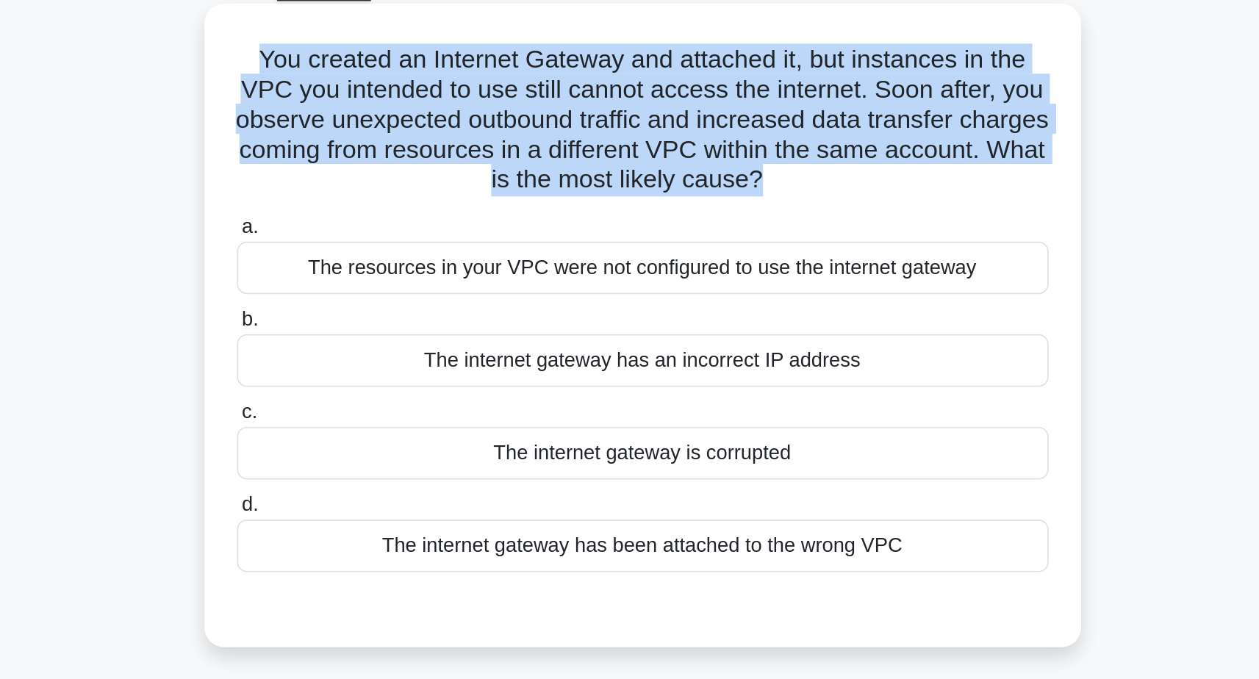
click at [390, 108] on h5 "You created an Internet Gateway and attached it, but instances in the VPC you i…" at bounding box center [629, 151] width 479 height 90
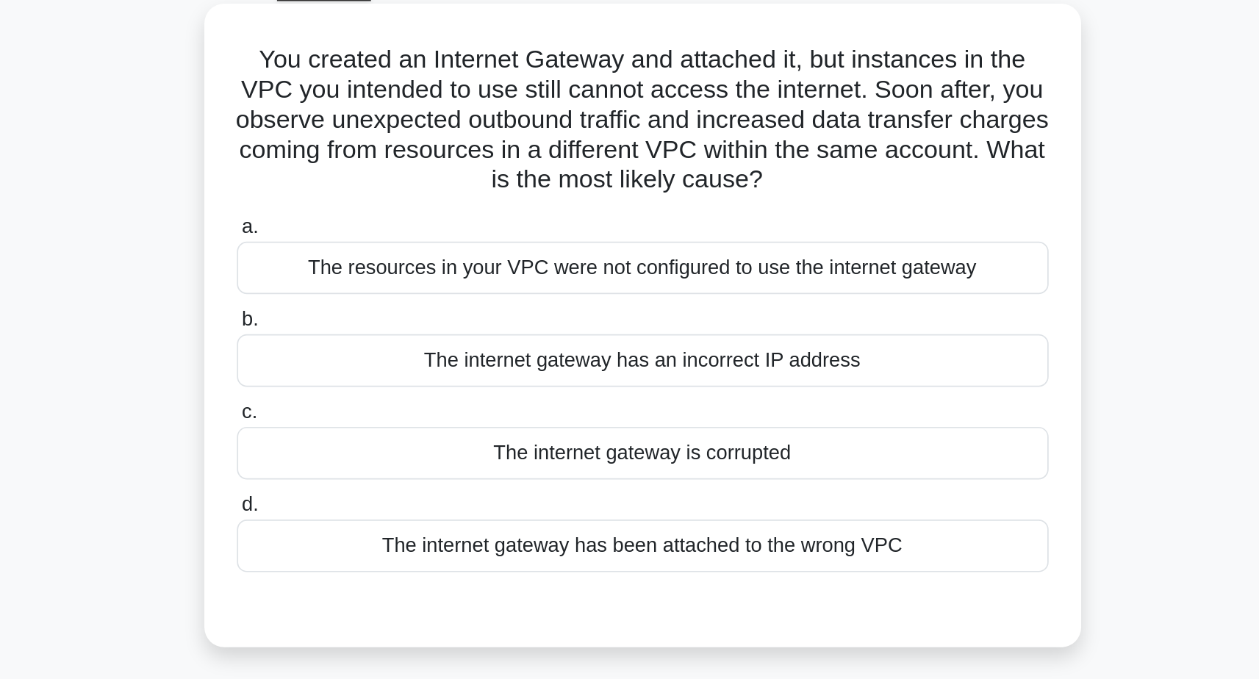
click at [392, 385] on div "The internet gateway has been attached to the wrong VPC" at bounding box center [630, 400] width 476 height 31
click at [392, 372] on input "d. The internet gateway has been attached to the wrong VPC" at bounding box center [392, 377] width 0 height 10
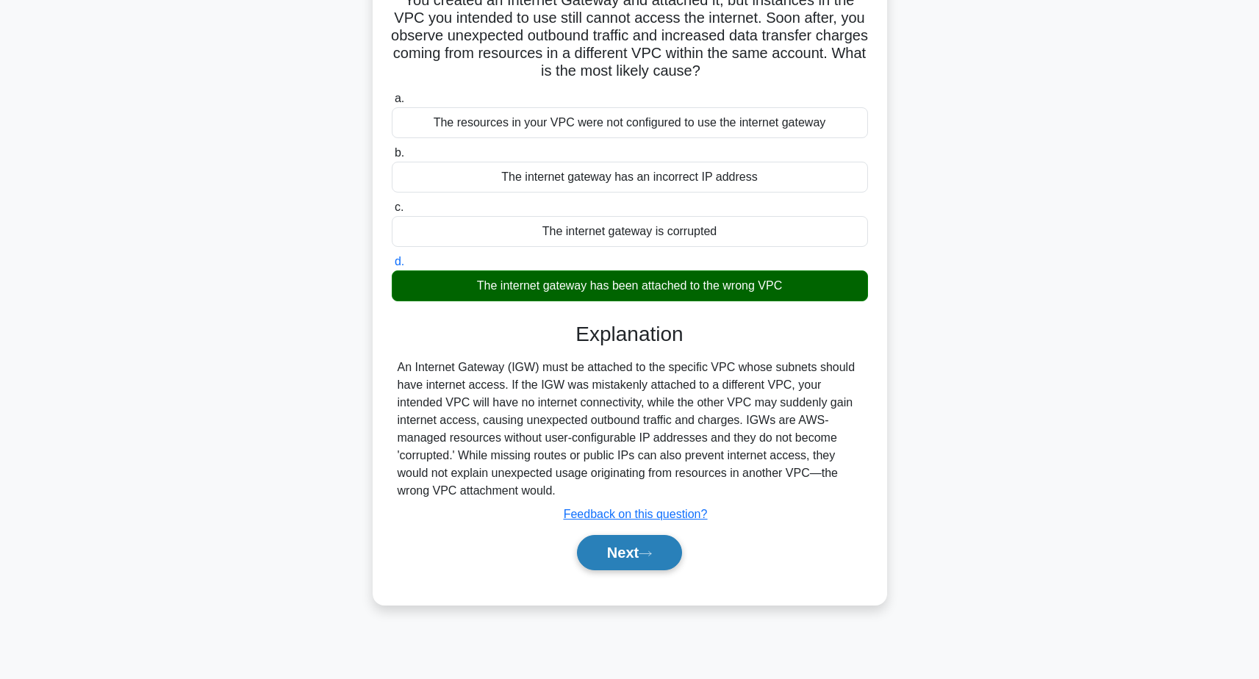
scroll to position [115, 0]
click at [627, 557] on button "Next" at bounding box center [629, 552] width 105 height 35
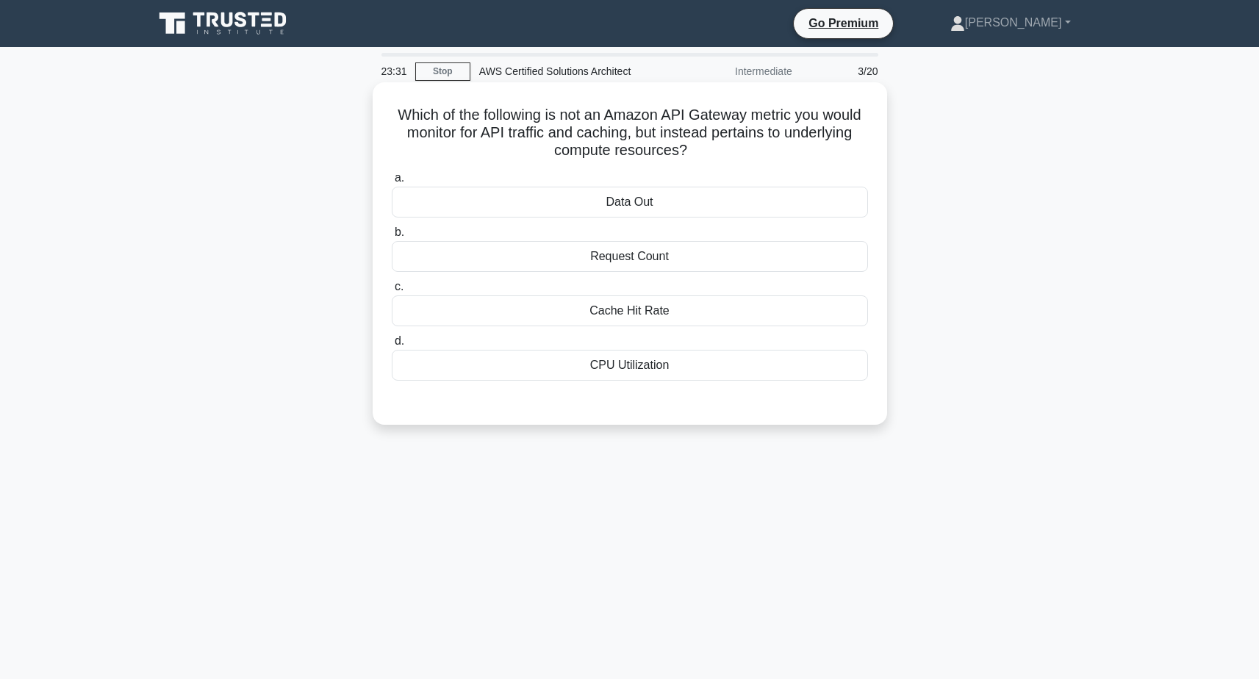
scroll to position [0, 0]
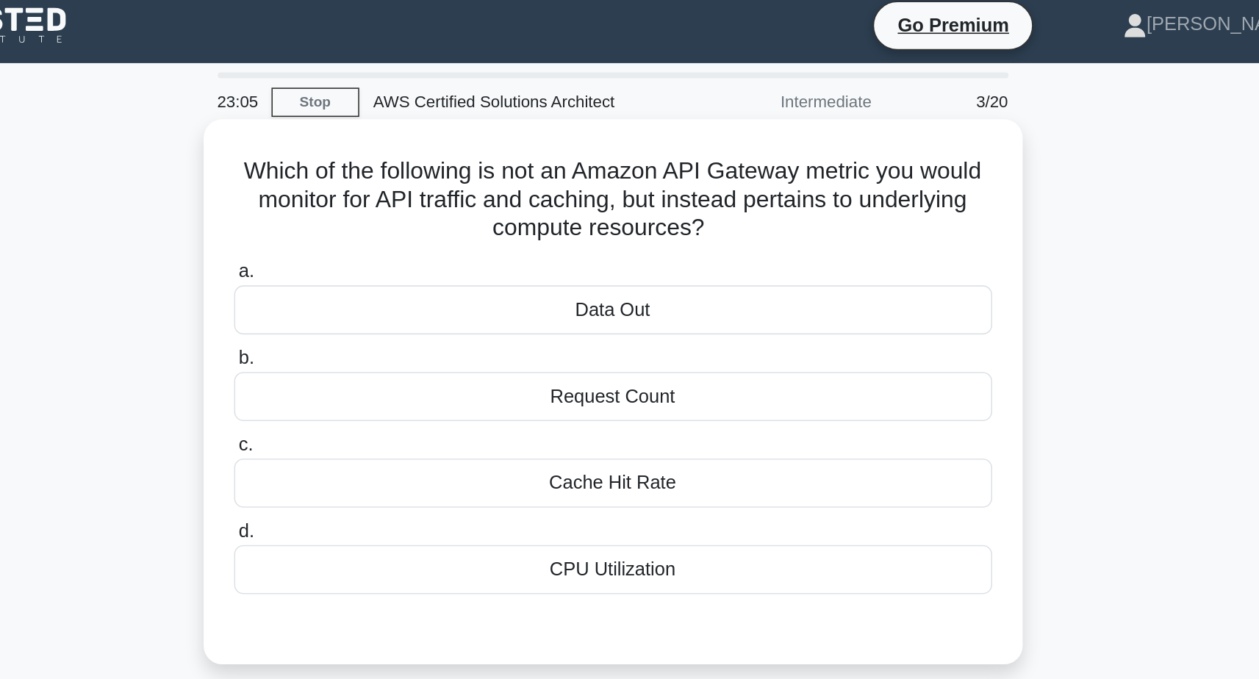
click at [387, 375] on div "a. Data Out b. Request Count c. d." at bounding box center [630, 274] width 494 height 217
click at [392, 359] on div "CPU Utilization" at bounding box center [630, 365] width 476 height 31
click at [392, 346] on input "d. CPU Utilization" at bounding box center [392, 342] width 0 height 10
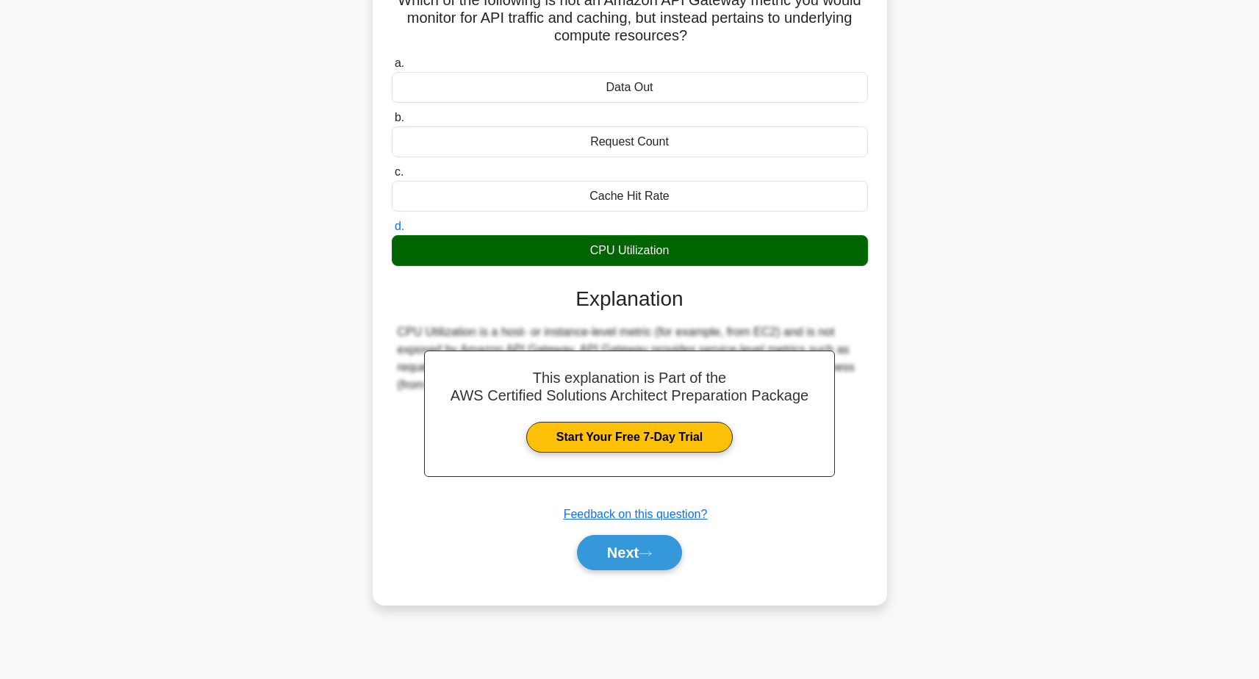
scroll to position [115, 0]
click at [666, 551] on button "Next" at bounding box center [629, 552] width 105 height 35
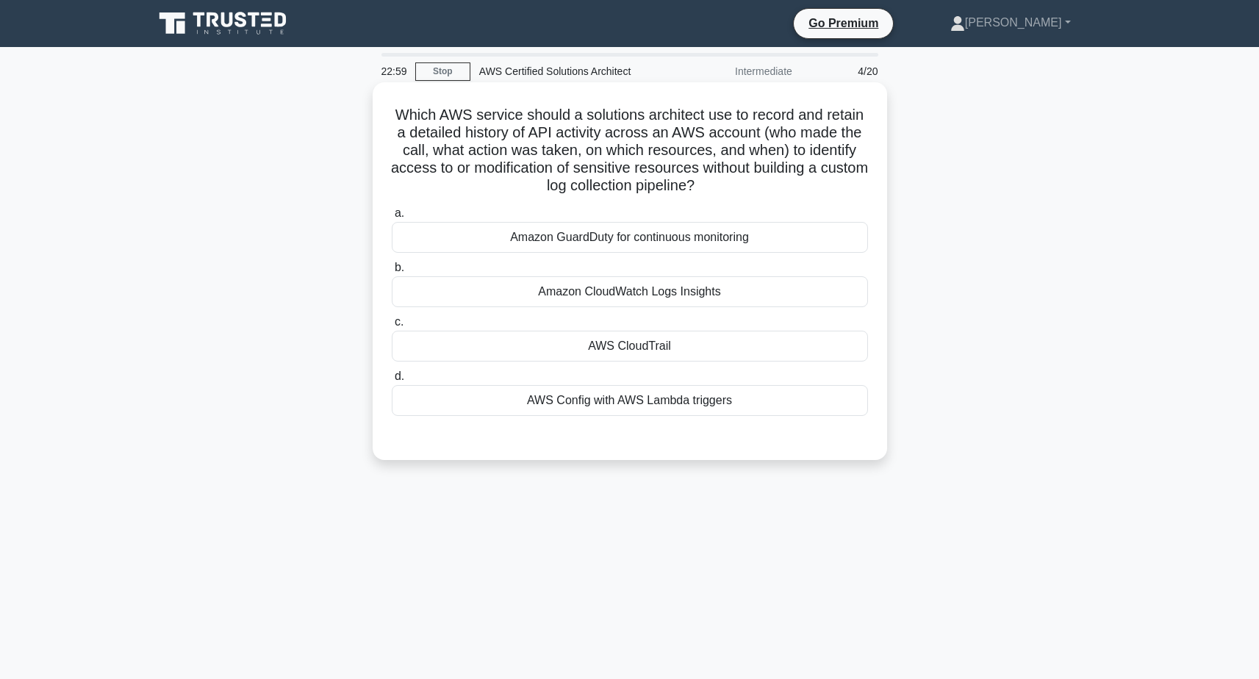
scroll to position [0, 0]
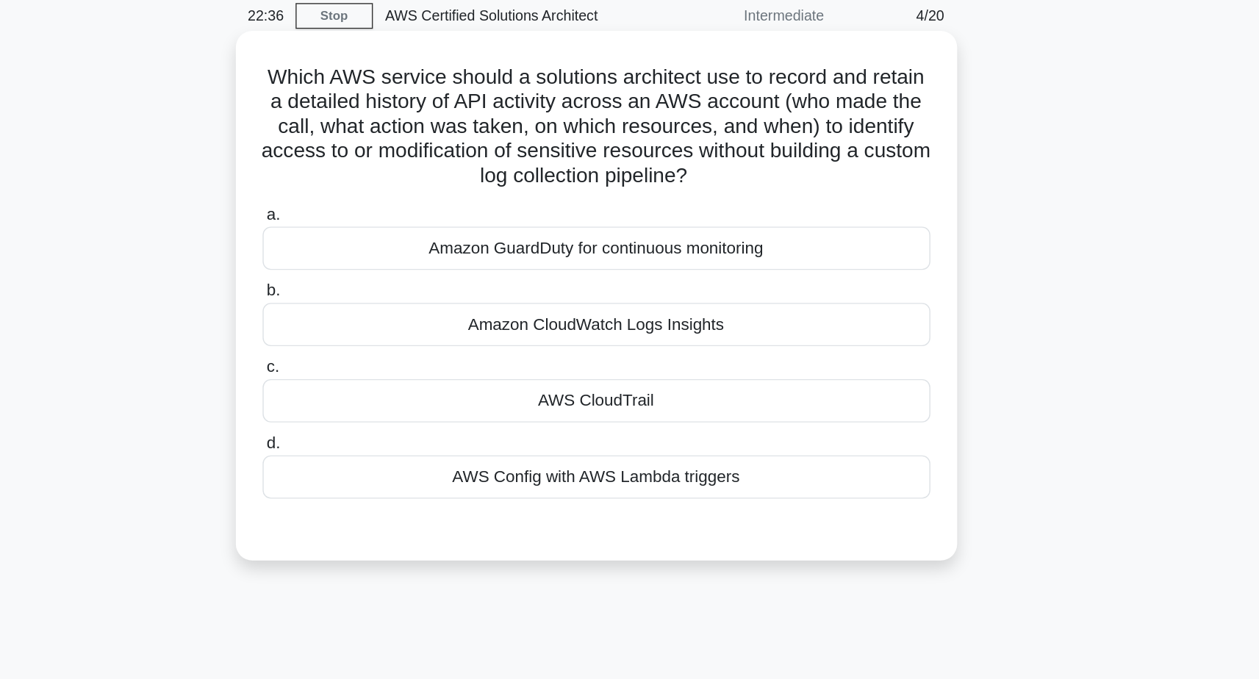
click at [533, 331] on div "AWS CloudTrail" at bounding box center [630, 346] width 476 height 31
click at [392, 317] on input "c. AWS CloudTrail" at bounding box center [392, 322] width 0 height 10
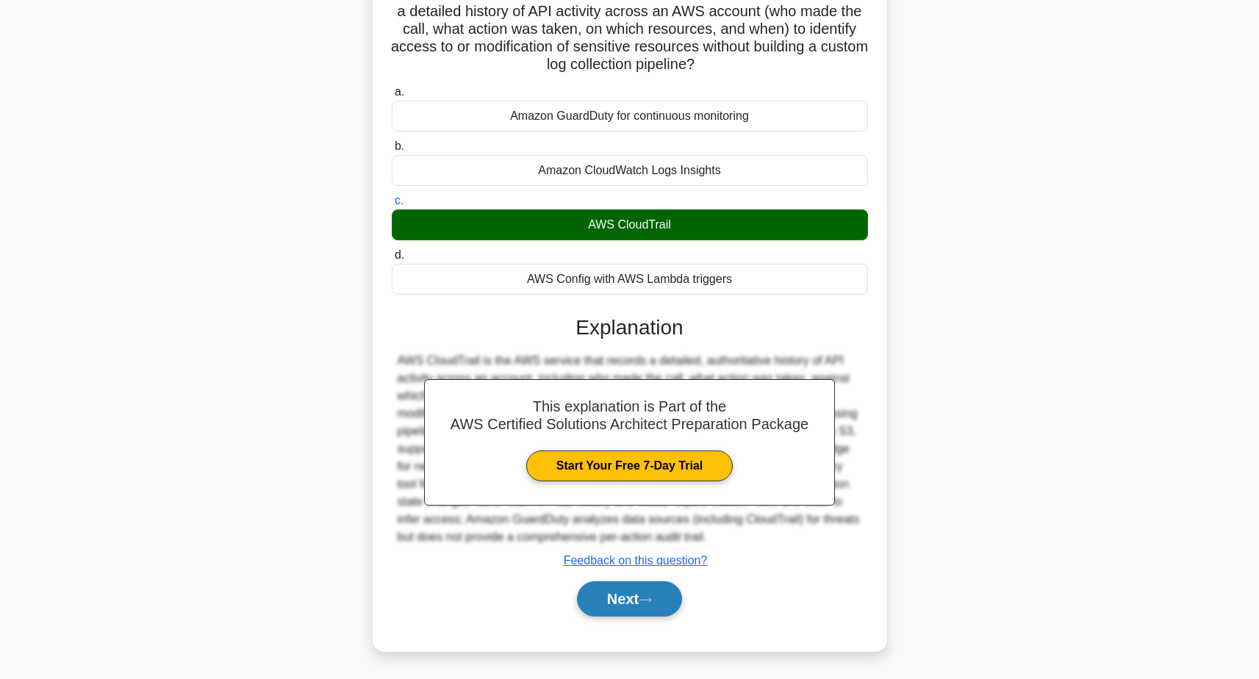
click at [652, 600] on icon at bounding box center [644, 600] width 13 height 8
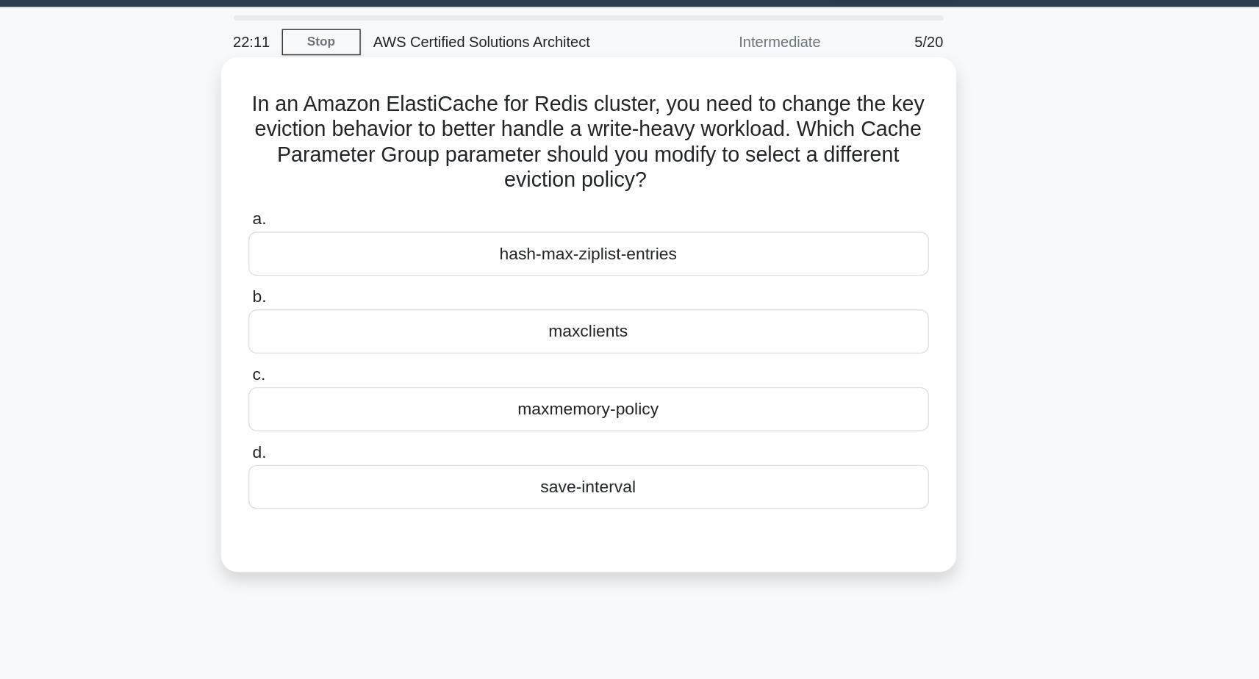
click at [404, 367] on div "save-interval" at bounding box center [630, 382] width 476 height 31
click at [392, 354] on input "d. save-interval" at bounding box center [392, 359] width 0 height 10
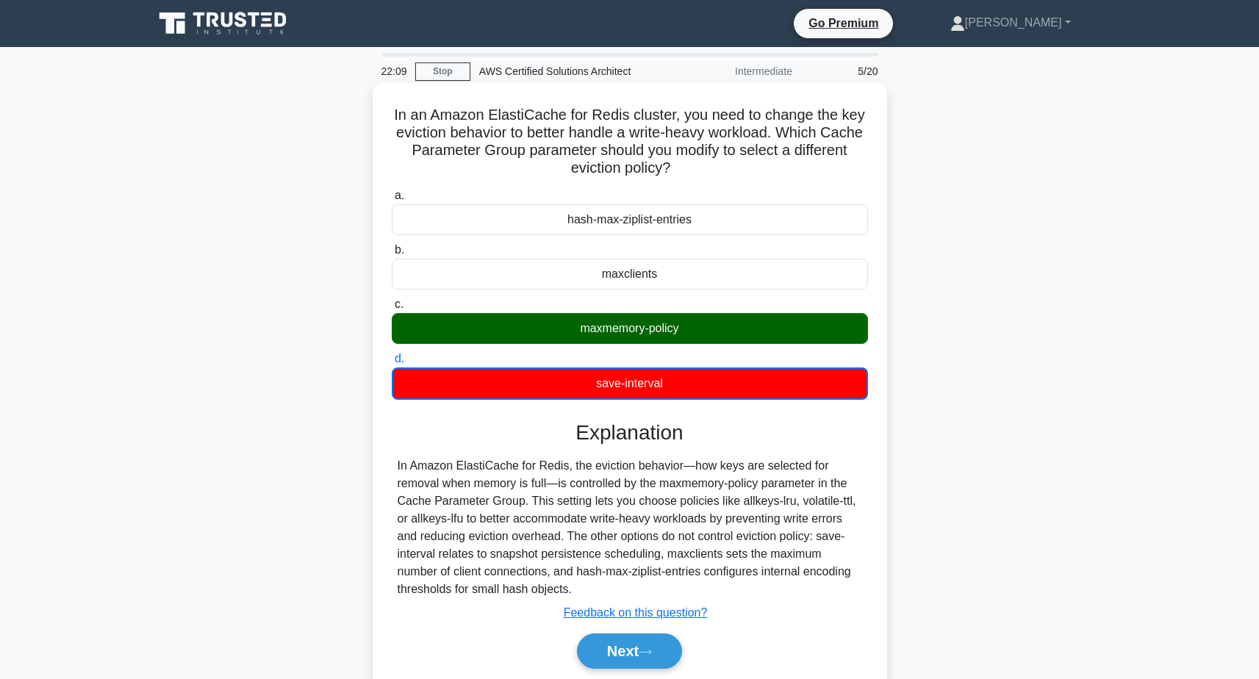
scroll to position [65, 0]
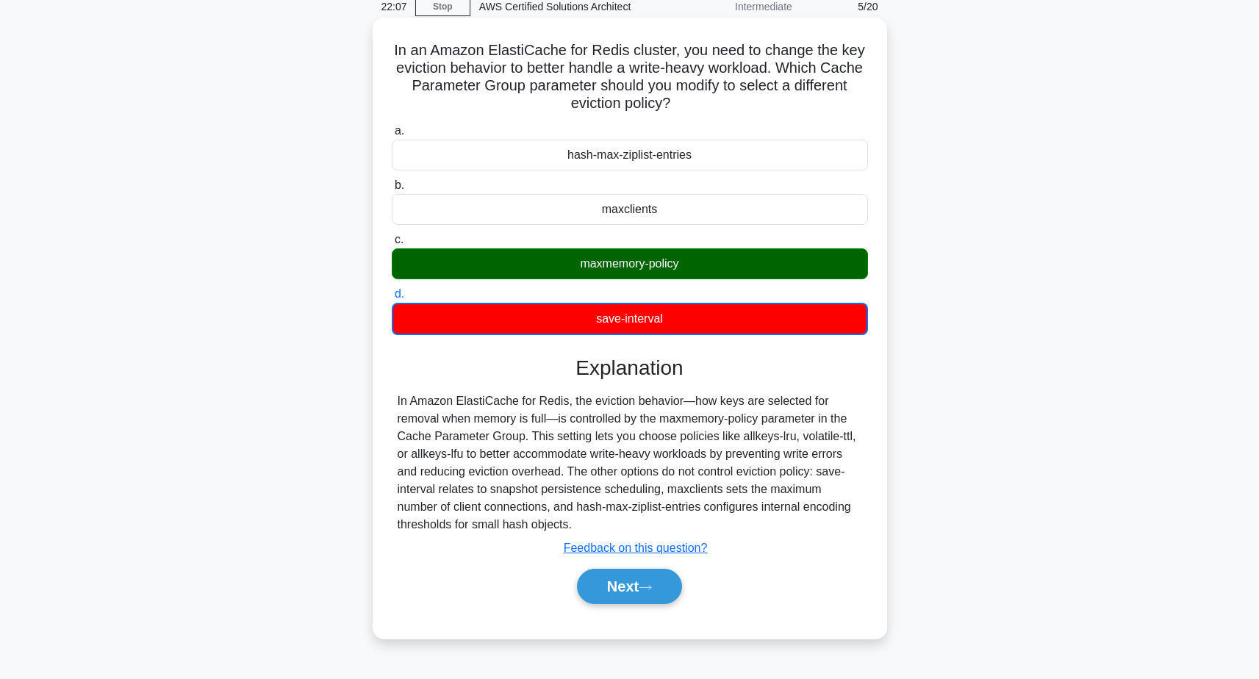
drag, startPoint x: 571, startPoint y: 260, endPoint x: 779, endPoint y: 271, distance: 208.2
click at [780, 272] on div "maxmemory-policy" at bounding box center [630, 263] width 476 height 31
click at [392, 245] on input "c. maxmemory-policy" at bounding box center [392, 240] width 0 height 10
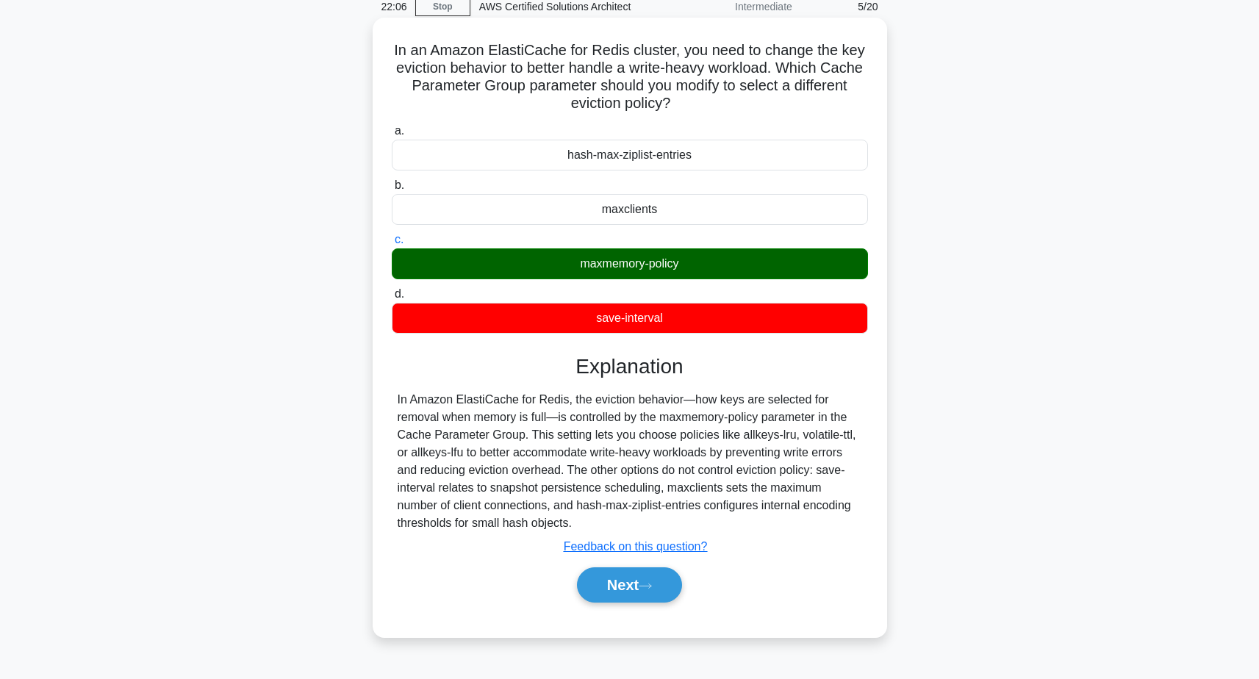
click at [779, 271] on div "maxmemory-policy" at bounding box center [630, 263] width 476 height 31
click at [392, 245] on input "c. maxmemory-policy" at bounding box center [392, 240] width 0 height 10
click at [649, 603] on div "Next" at bounding box center [630, 584] width 476 height 47
click at [652, 588] on icon at bounding box center [644, 586] width 13 height 8
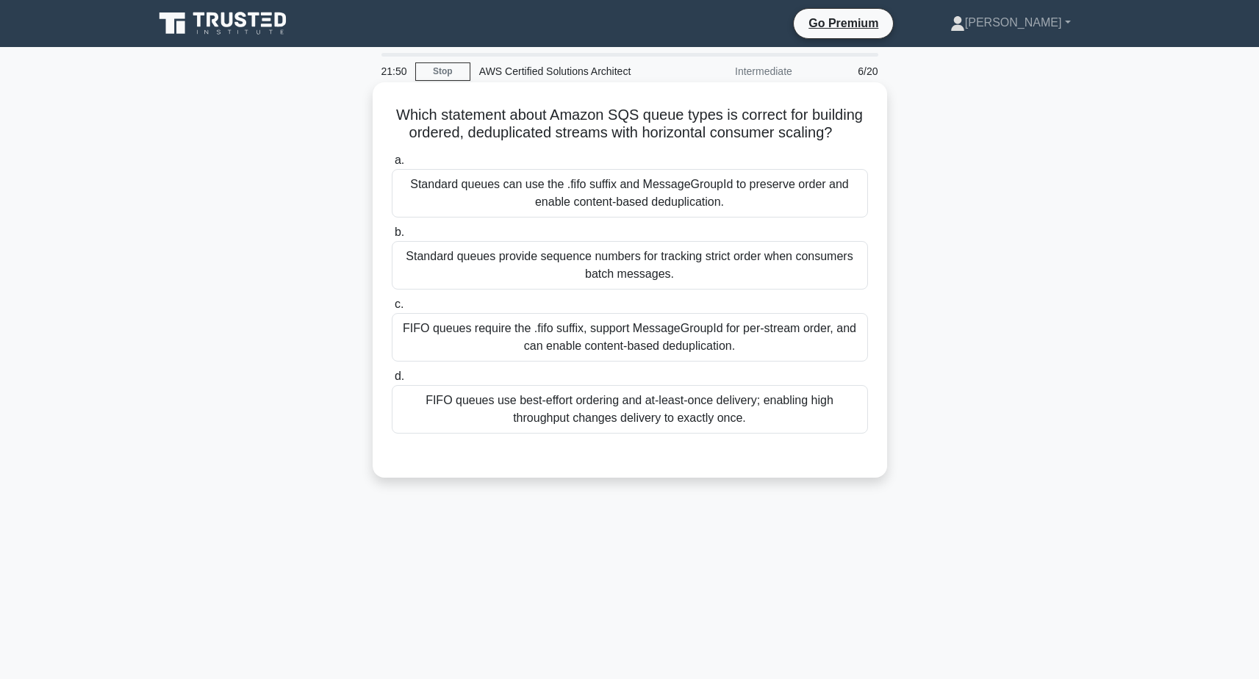
scroll to position [0, 0]
click at [767, 135] on h5 "Which statement about Amazon SQS queue types is correct for building ordered, d…" at bounding box center [629, 124] width 479 height 37
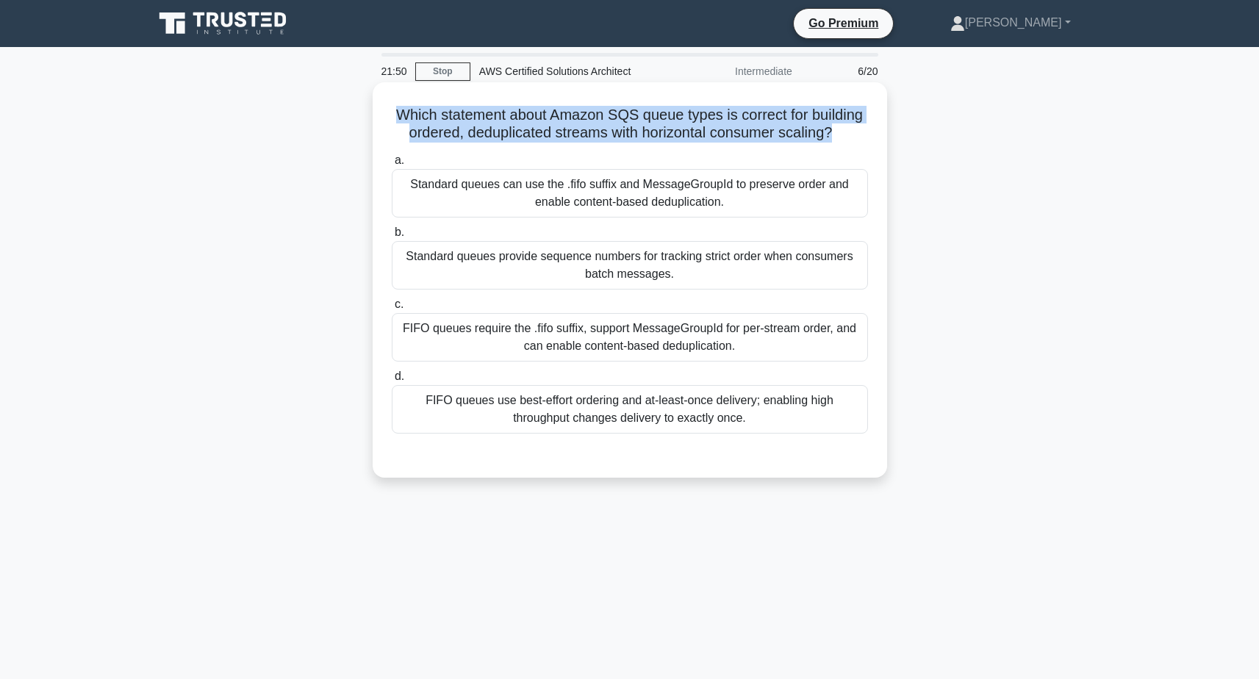
click at [767, 135] on h5 "Which statement about Amazon SQS queue types is correct for building ordered, d…" at bounding box center [629, 124] width 479 height 37
click at [777, 135] on h5 "Which statement about Amazon SQS queue types is correct for building ordered, d…" at bounding box center [629, 124] width 479 height 37
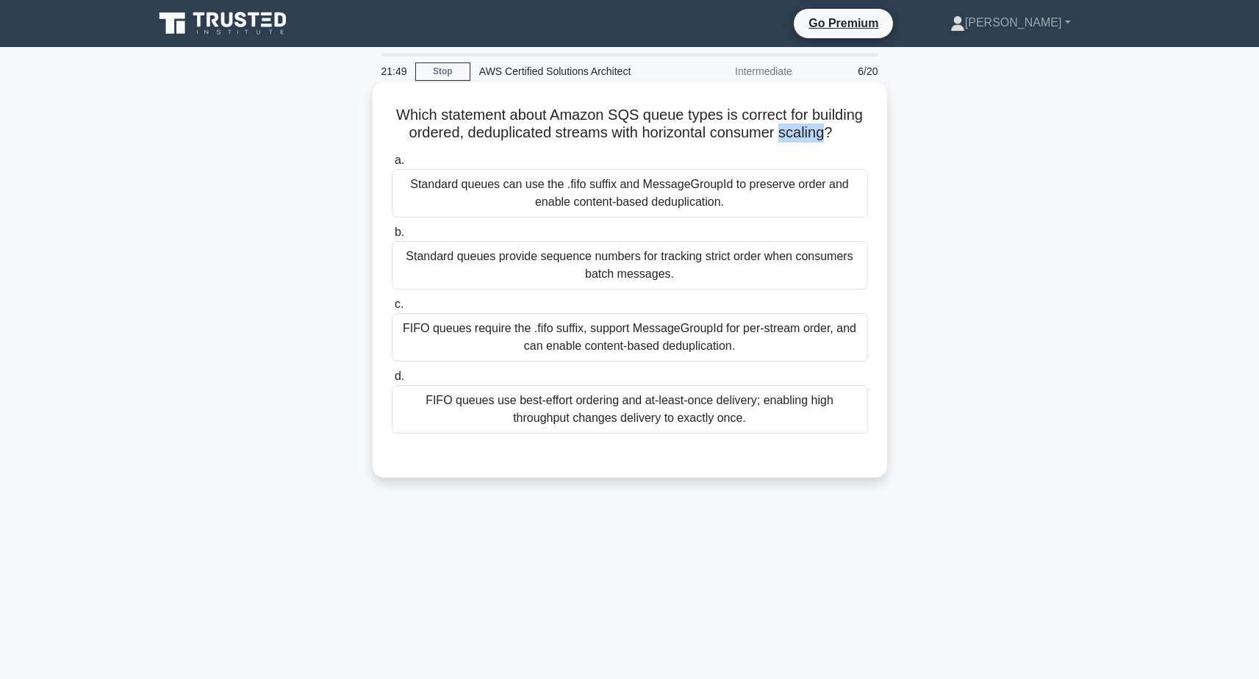
click at [777, 135] on h5 "Which statement about Amazon SQS queue types is correct for building ordered, d…" at bounding box center [629, 124] width 479 height 37
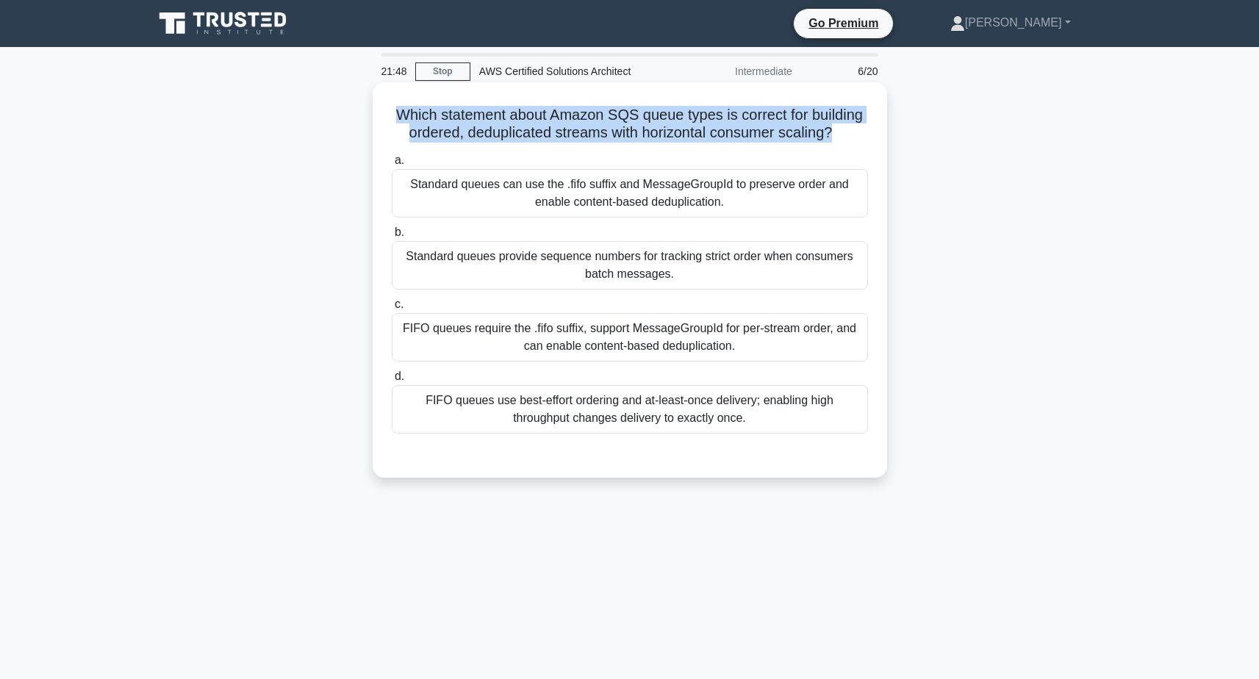
click at [777, 135] on h5 "Which statement about Amazon SQS queue types is correct for building ordered, d…" at bounding box center [629, 124] width 479 height 37
click at [781, 139] on h5 "Which statement about Amazon SQS queue types is correct for building ordered, d…" at bounding box center [629, 124] width 479 height 37
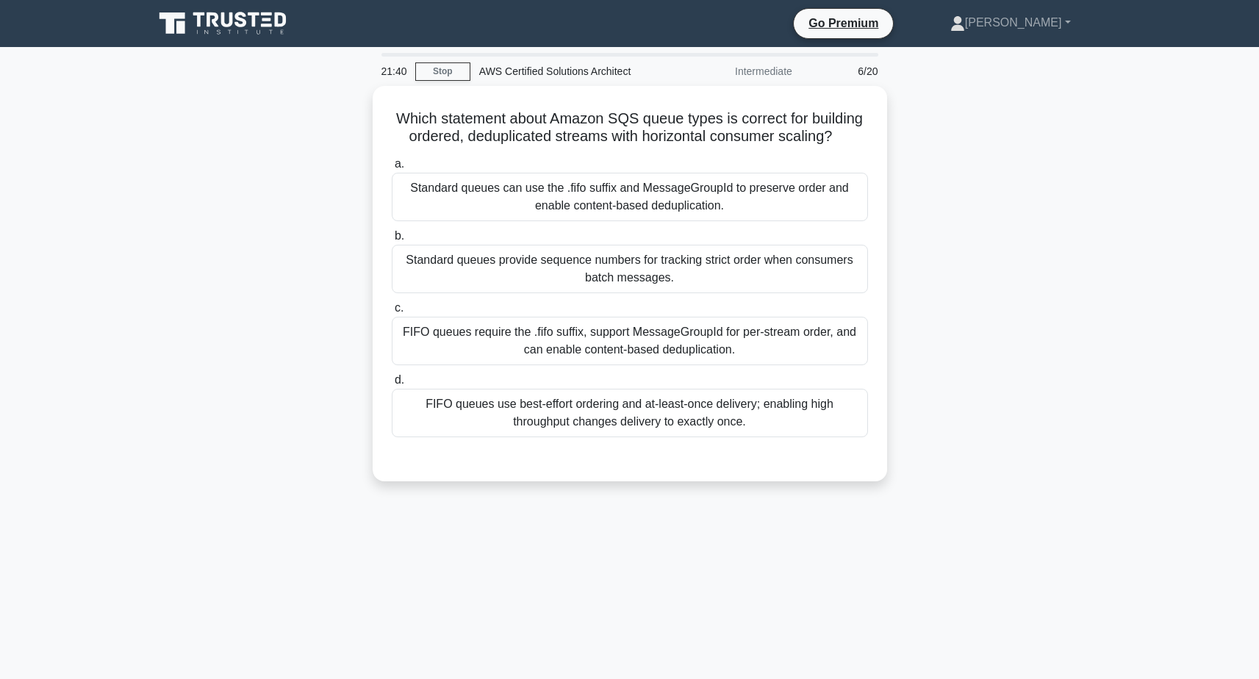
click at [201, 21] on icon at bounding box center [224, 24] width 141 height 28
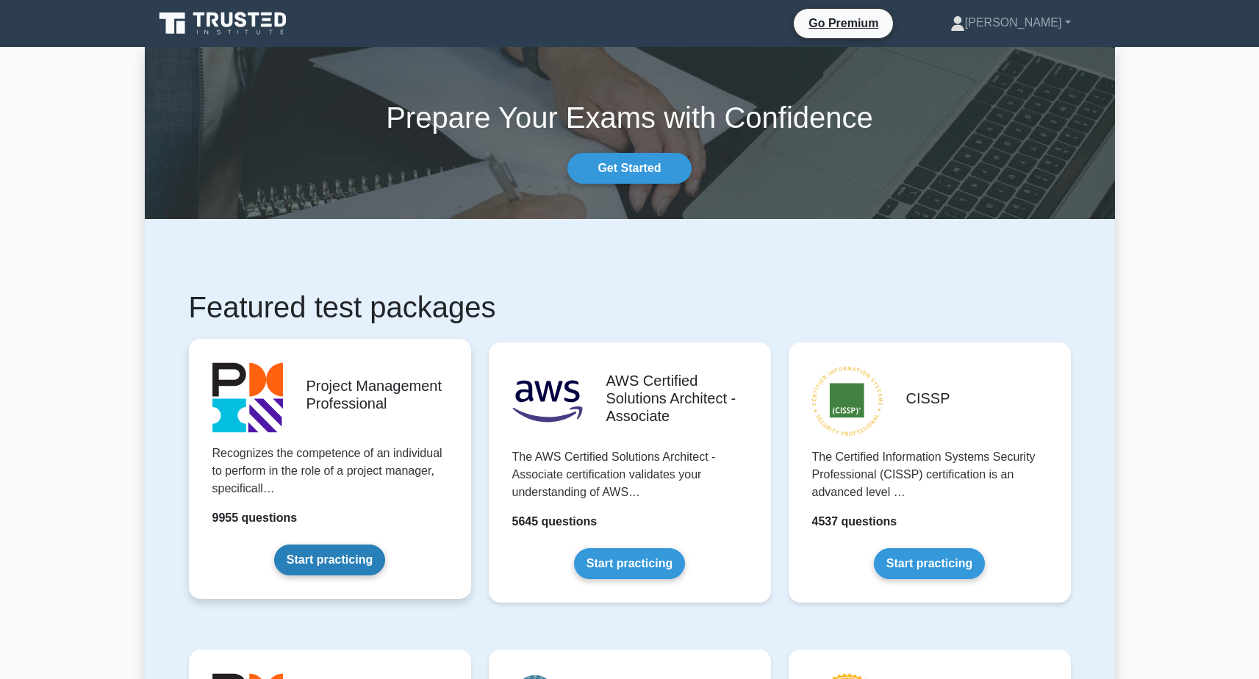
click at [345, 566] on link "Start practicing" at bounding box center [329, 559] width 111 height 31
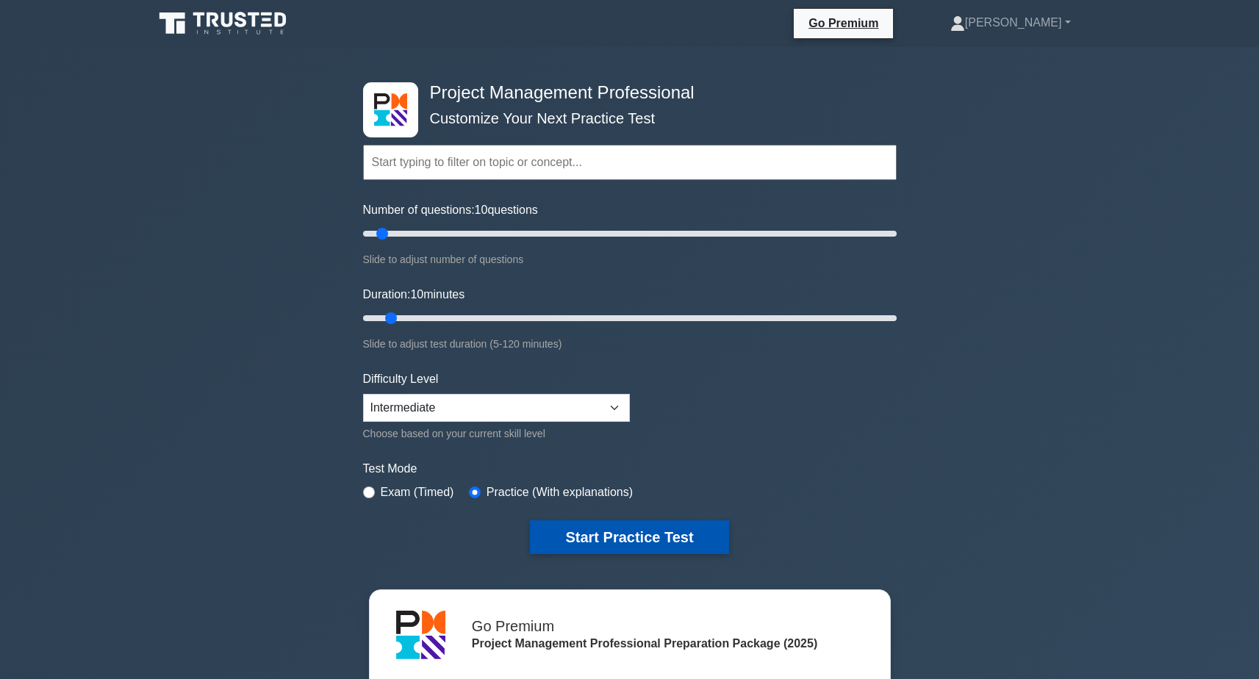
click at [618, 539] on button "Start Practice Test" at bounding box center [629, 537] width 198 height 34
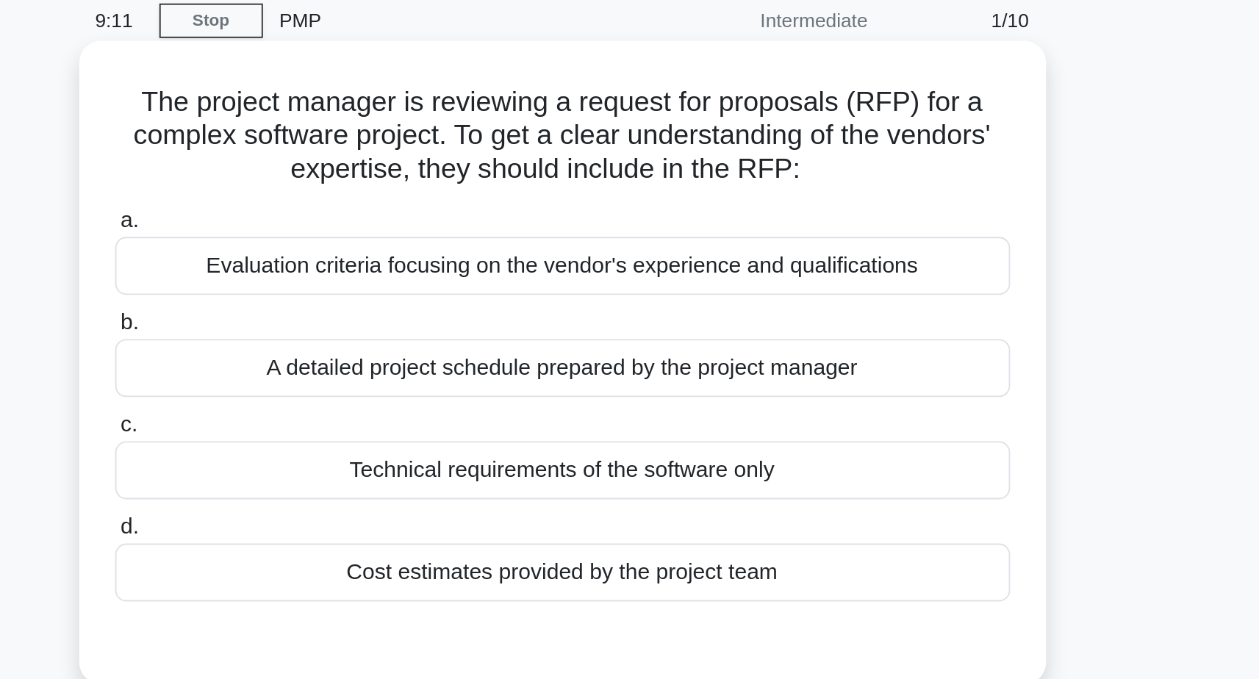
click at [392, 241] on div "A detailed project schedule prepared by the project manager" at bounding box center [630, 256] width 476 height 31
click at [392, 228] on input "b. A detailed project schedule prepared by the project manager" at bounding box center [392, 233] width 0 height 10
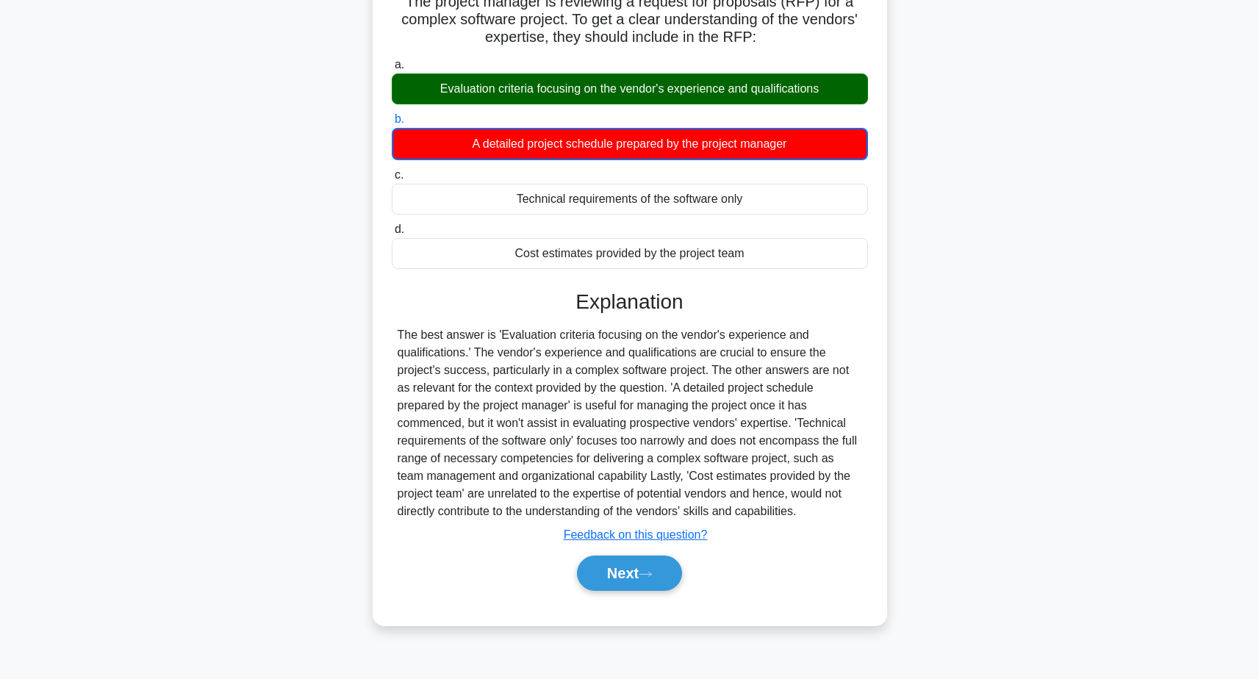
scroll to position [113, 0]
click at [603, 565] on button "Next" at bounding box center [629, 572] width 105 height 35
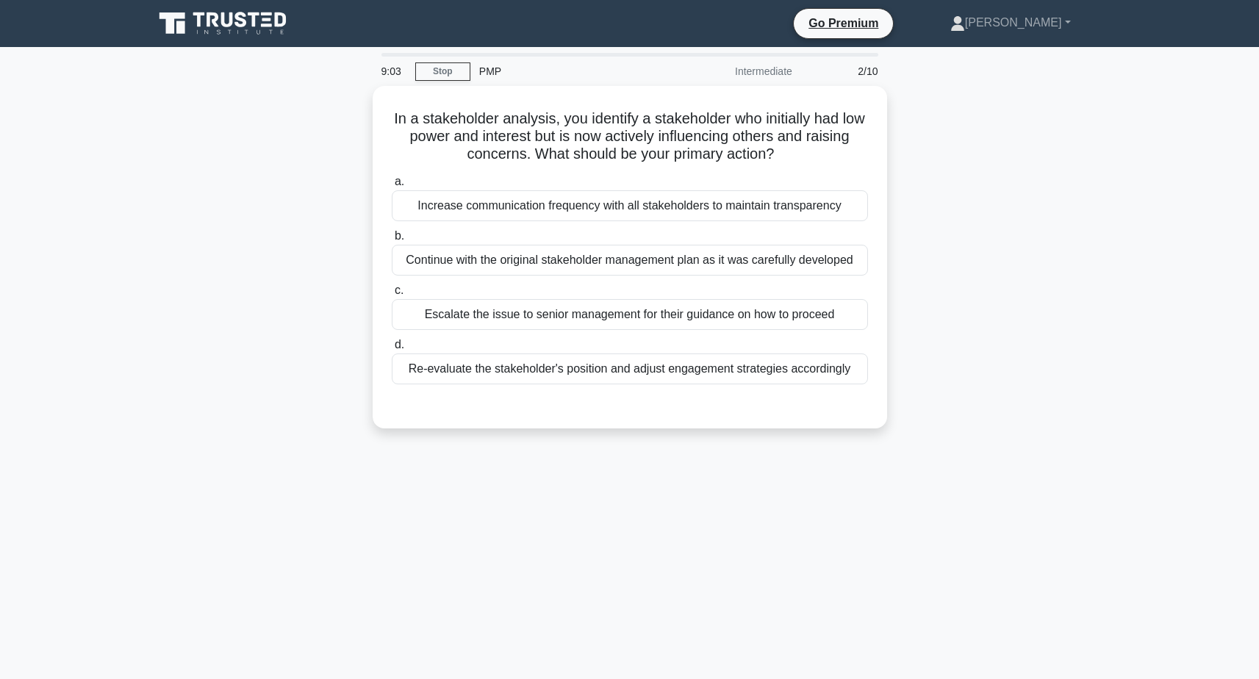
scroll to position [0, 0]
click at [278, 7] on link at bounding box center [224, 23] width 141 height 35
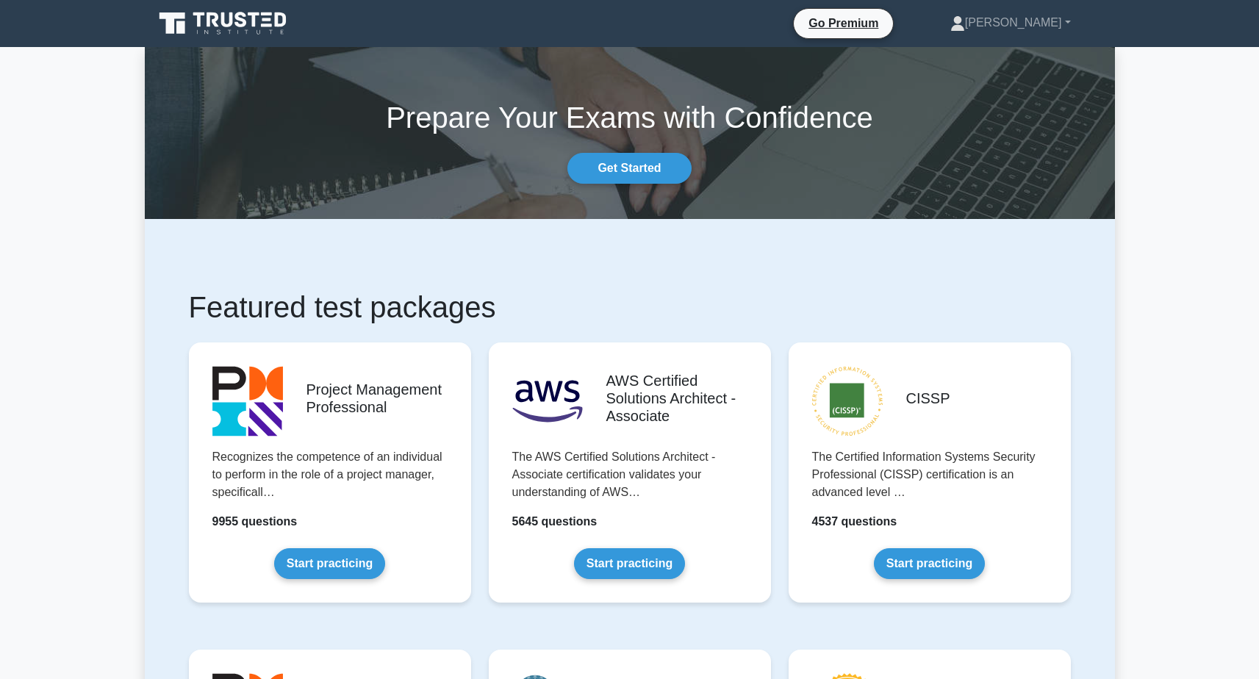
click at [1056, 45] on nav "Go Premium [PERSON_NAME] Profile" at bounding box center [629, 23] width 1259 height 47
click at [1022, 17] on link "[PERSON_NAME]" at bounding box center [1010, 22] width 191 height 29
click at [932, 4] on nav "Go Premium [PERSON_NAME] Profile" at bounding box center [629, 23] width 1259 height 47
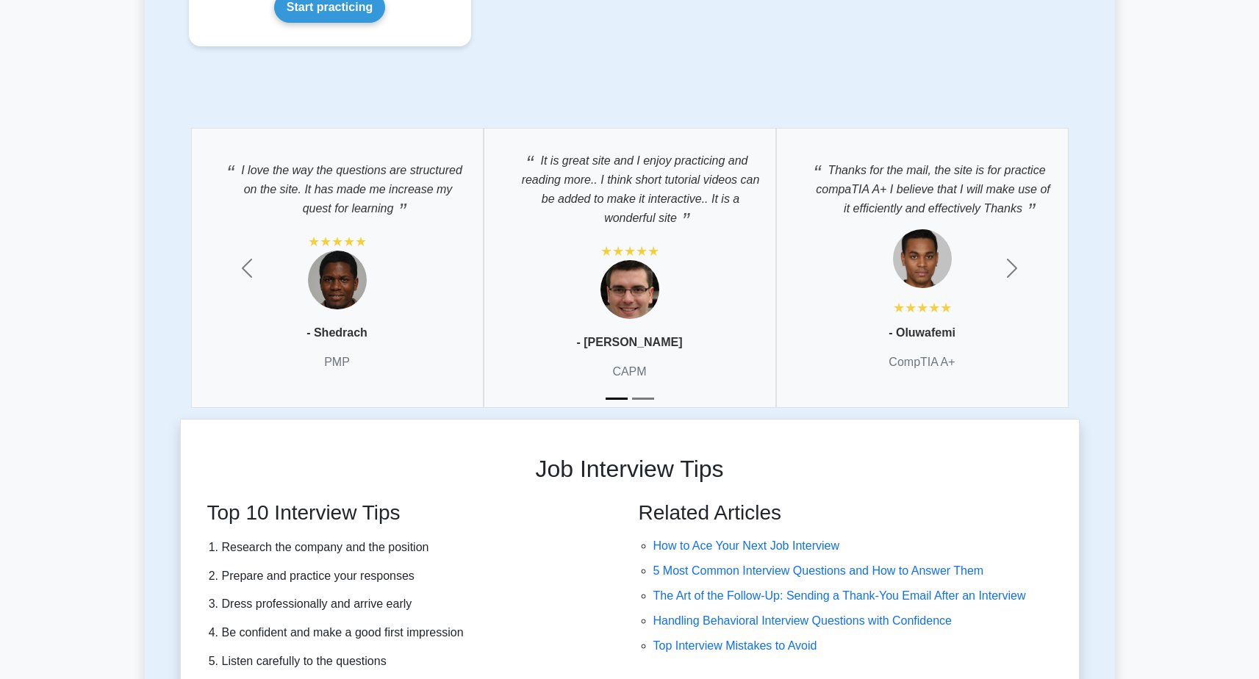
scroll to position [3644, 0]
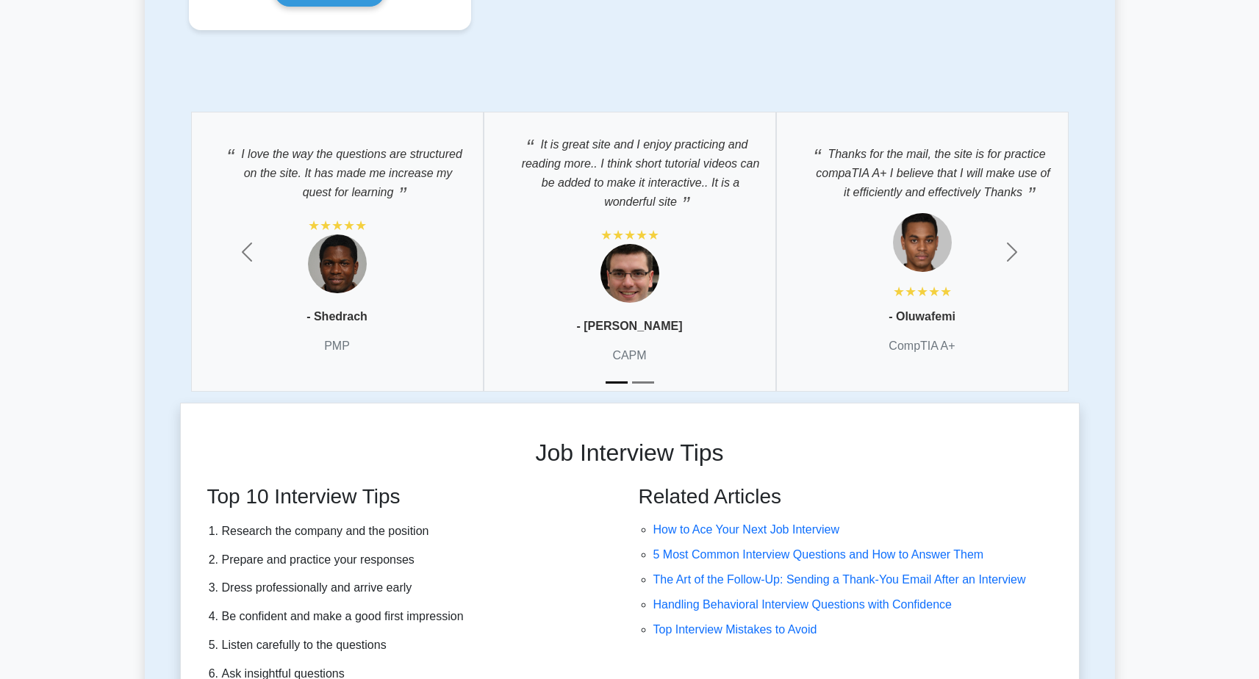
click at [636, 381] on button "Slide 2" at bounding box center [643, 382] width 22 height 17
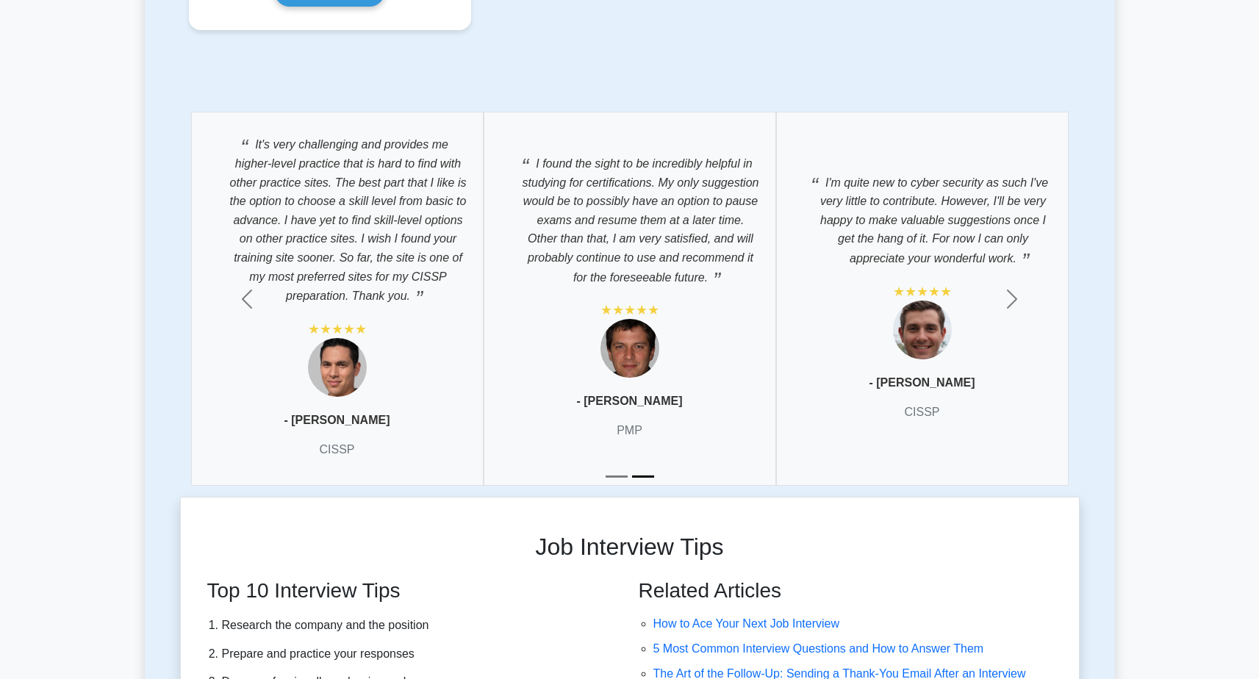
click at [614, 470] on button "Slide 1" at bounding box center [616, 476] width 22 height 17
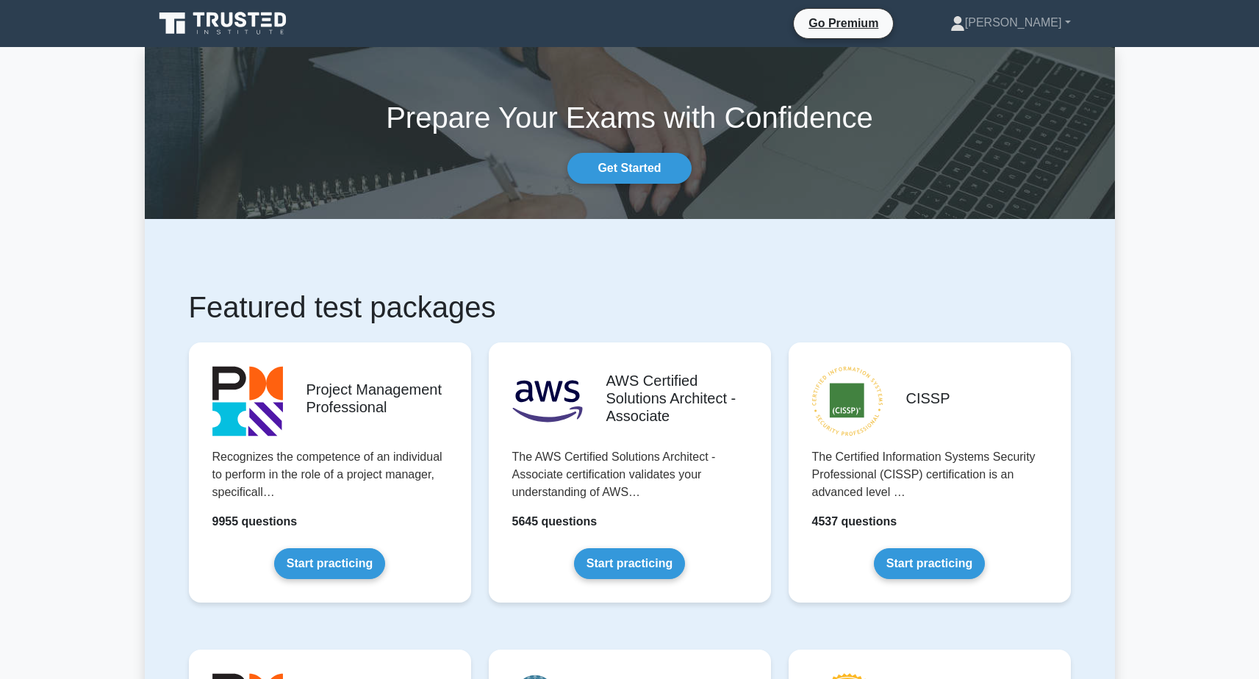
scroll to position [0, 0]
drag, startPoint x: 115, startPoint y: 99, endPoint x: 286, endPoint y: 24, distance: 186.2
